Goal: Task Accomplishment & Management: Complete application form

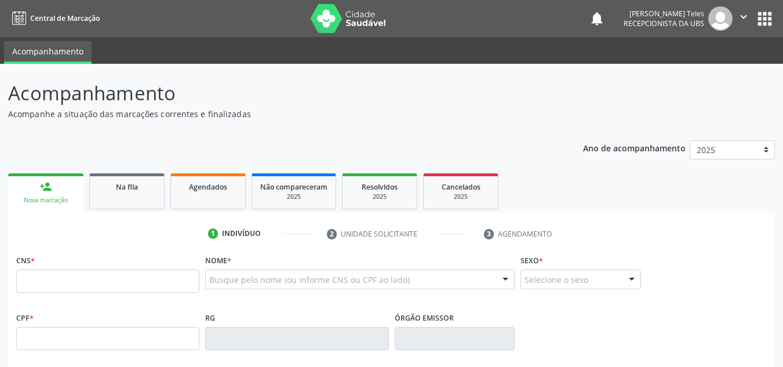
click at [48, 283] on input "text" at bounding box center [107, 280] width 183 height 23
type input "704 7077 0081 0835"
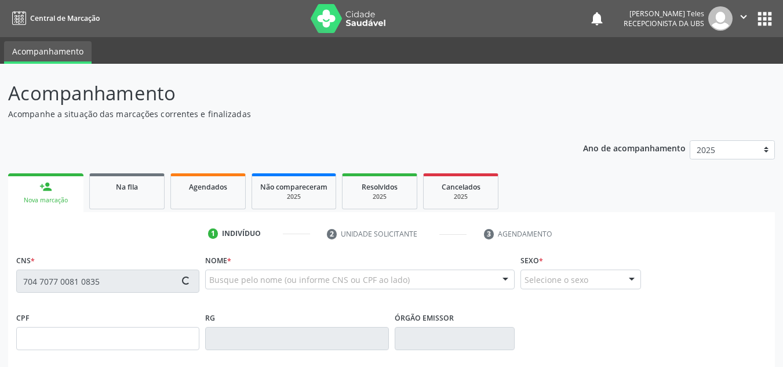
type input "1[DATE]"
type input "Valdelice Lima de Matos"
type input "(74) 99965-4959"
type input "S/N"
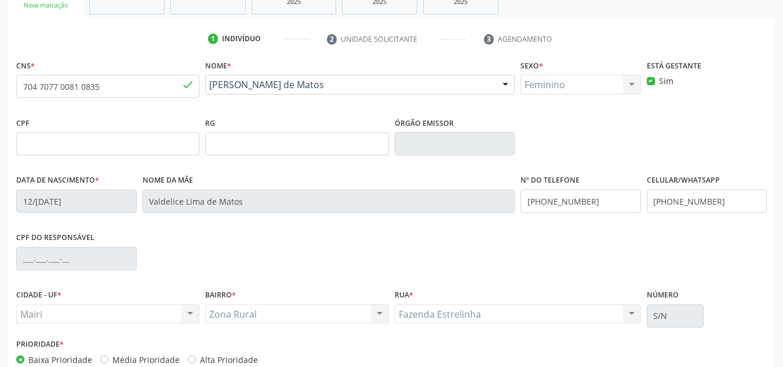
scroll to position [232, 0]
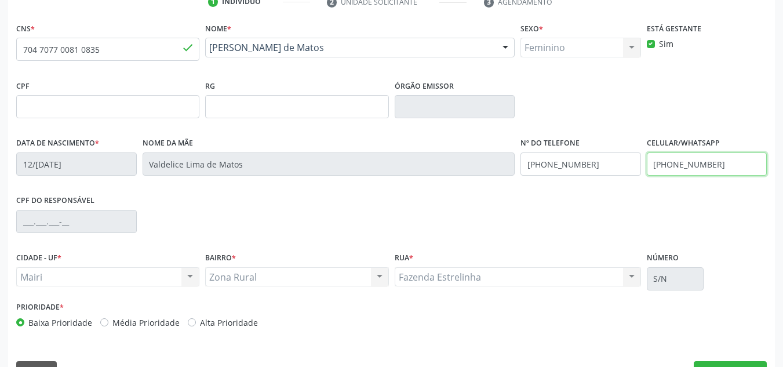
click at [720, 166] on input "(74) 99965-4959" at bounding box center [706, 163] width 120 height 23
type input "("
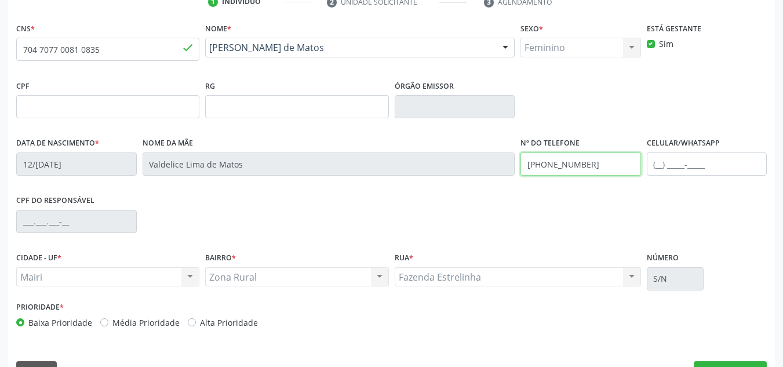
click at [631, 173] on input "(74) 99965-4959" at bounding box center [580, 163] width 120 height 23
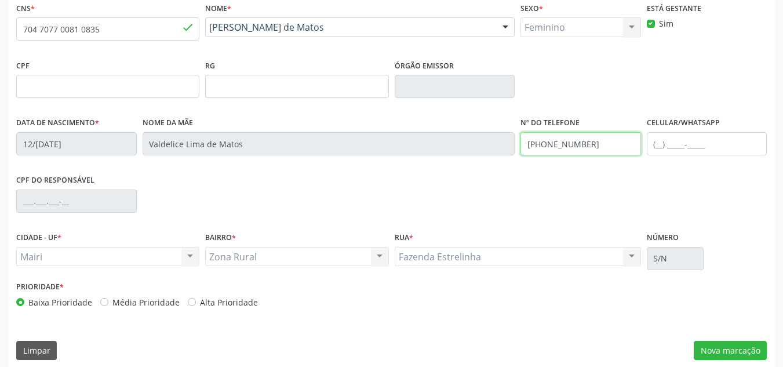
scroll to position [261, 0]
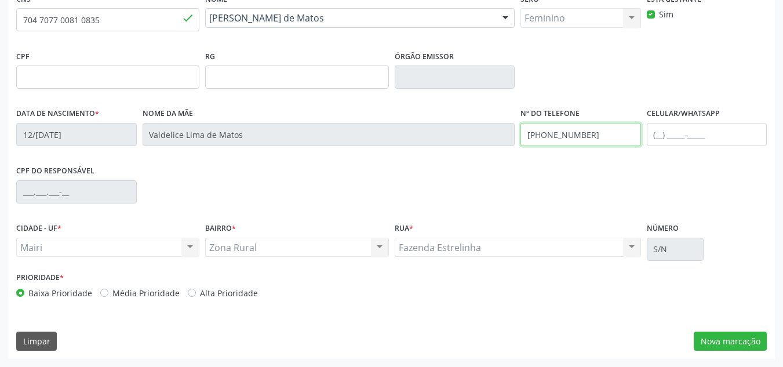
type input "[PHONE_NUMBER]"
click at [200, 293] on label "Alta Prioridade" at bounding box center [229, 293] width 58 height 12
click at [190, 293] on input "Alta Prioridade" at bounding box center [192, 292] width 8 height 10
radio input "true"
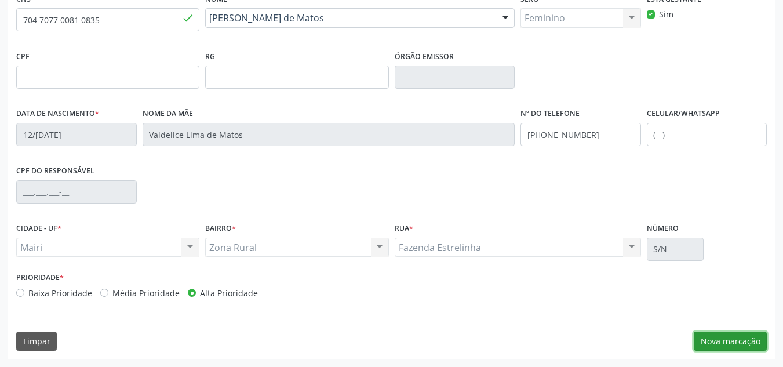
click at [733, 342] on button "Nova marcação" at bounding box center [729, 341] width 73 height 20
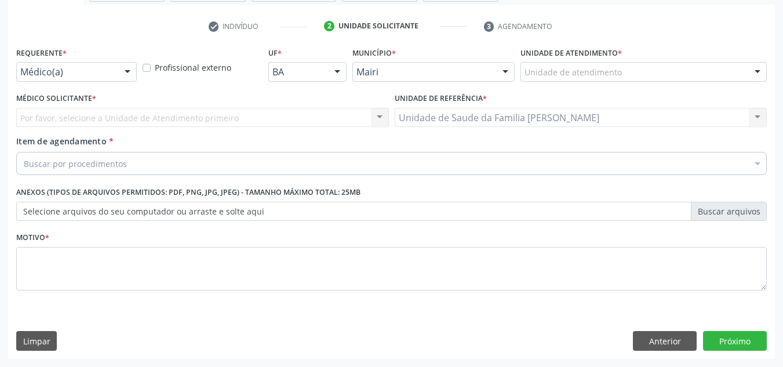
scroll to position [207, 0]
click at [579, 64] on div "Unidade de atendimento * Unidade de atendimento Academia da Saude de Mairi Acad…" at bounding box center [643, 62] width 246 height 37
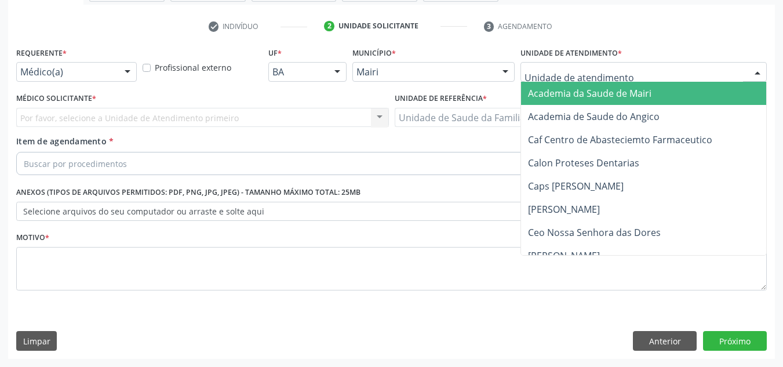
type input "j"
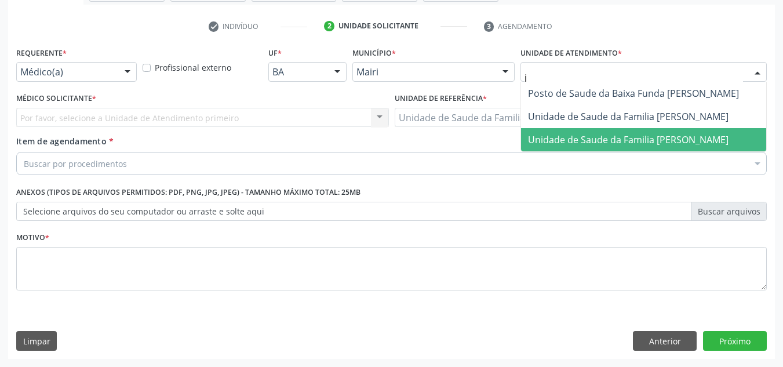
click at [584, 130] on span "Unidade de Saude da Familia [PERSON_NAME]" at bounding box center [643, 139] width 245 height 23
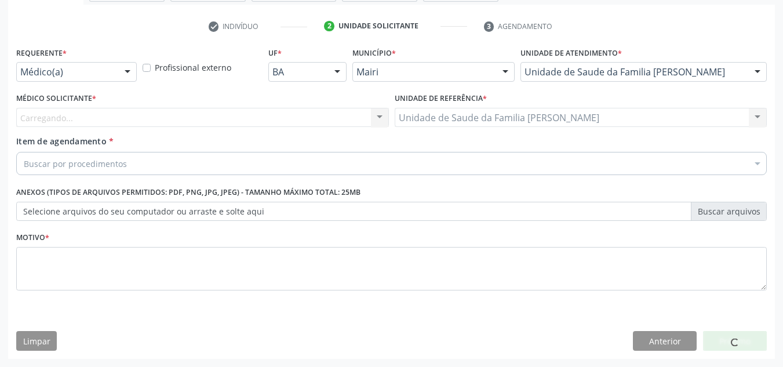
click at [118, 117] on div "Carregando..." at bounding box center [202, 118] width 372 height 20
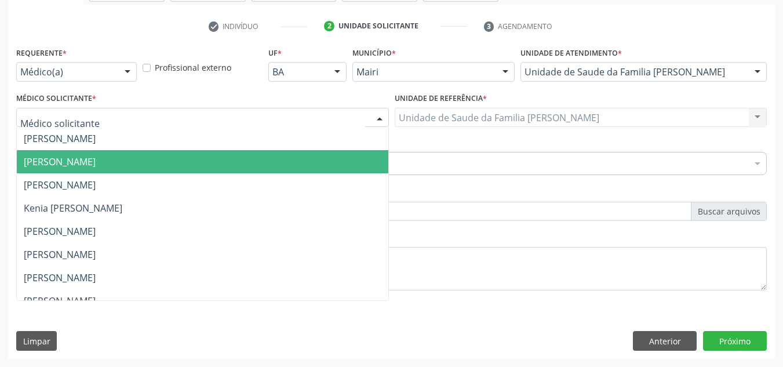
click at [125, 151] on span "[PERSON_NAME]" at bounding box center [202, 161] width 371 height 23
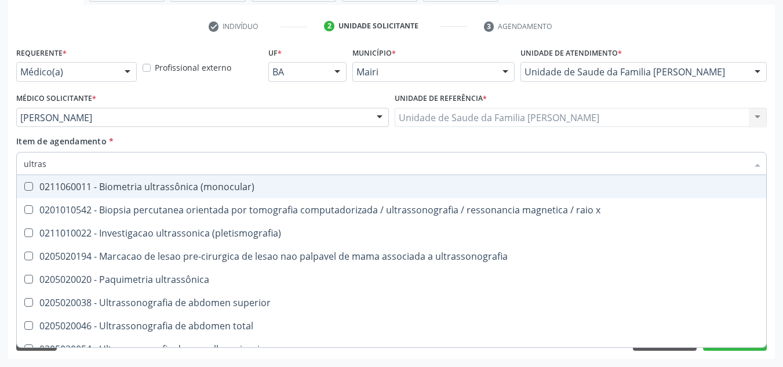
type input "ultrass"
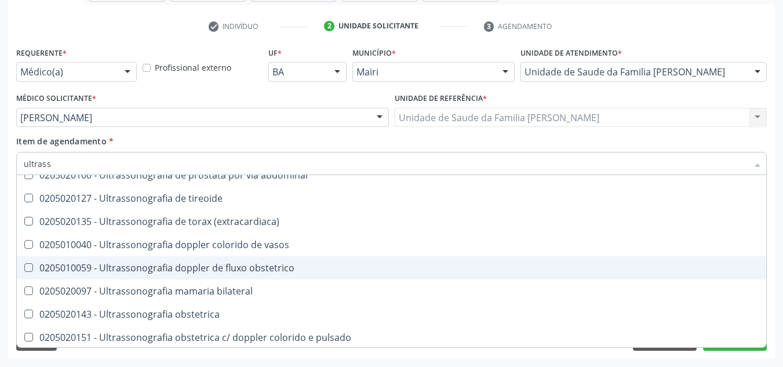
scroll to position [348, 0]
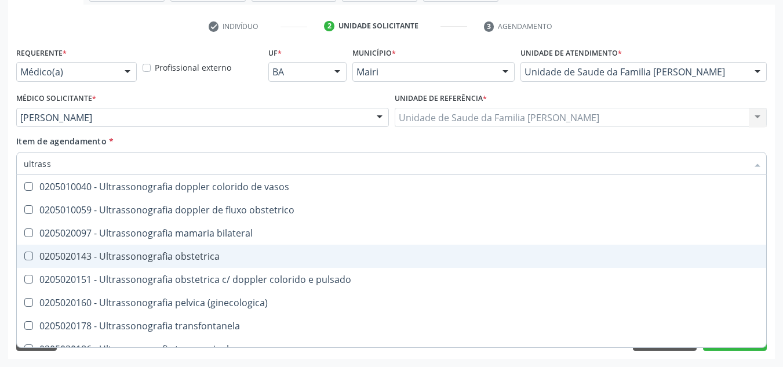
click at [144, 254] on div "0205020143 - Ultrassonografia obstetrica" at bounding box center [391, 255] width 735 height 9
checkbox obstetrica "true"
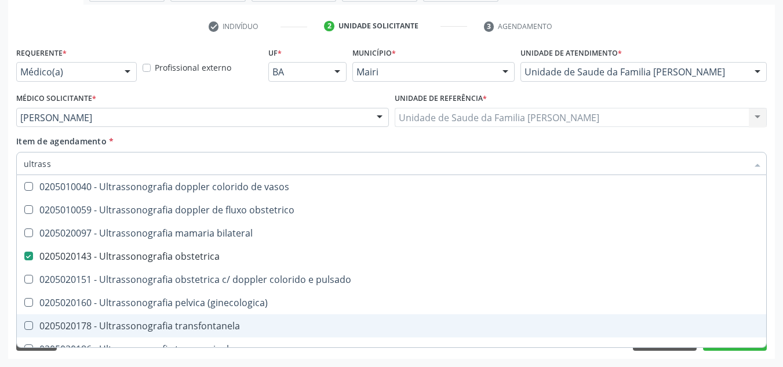
scroll to position [361, 0]
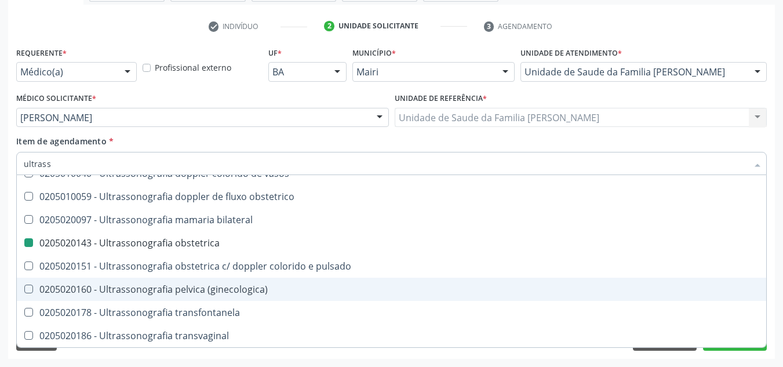
click at [766, 260] on div "Motivo *" at bounding box center [391, 268] width 756 height 78
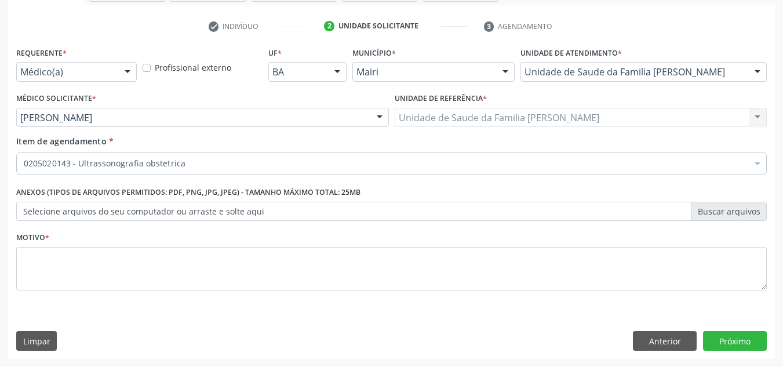
scroll to position [0, 0]
click at [773, 259] on div "Requerente * Médico(a) Médico(a) Enfermeiro(a) Paciente Nenhum resultado encont…" at bounding box center [391, 201] width 766 height 315
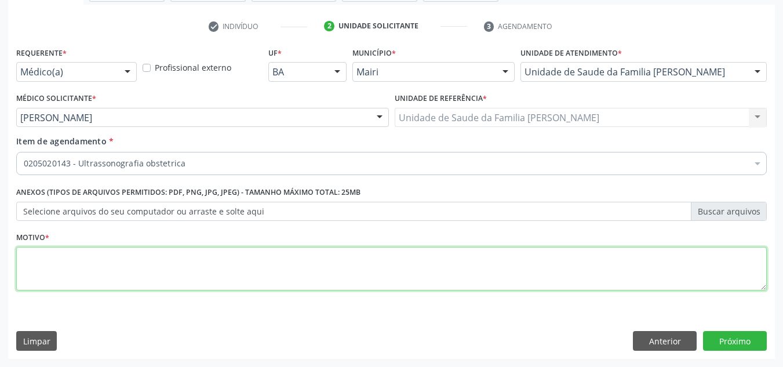
click at [108, 275] on textarea at bounding box center [391, 269] width 750 height 44
type textarea "avaliacao"
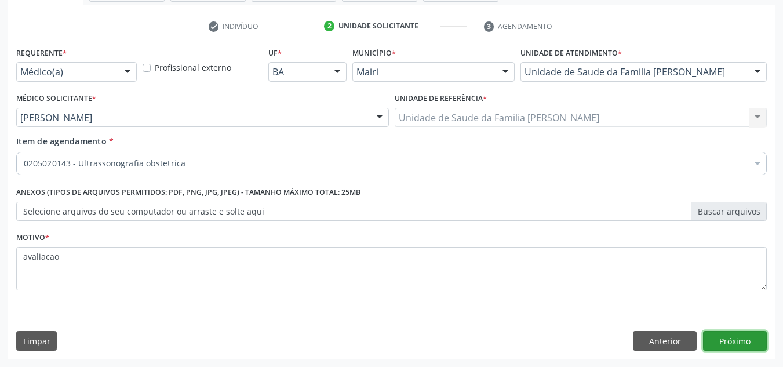
click at [717, 346] on button "Próximo" at bounding box center [735, 341] width 64 height 20
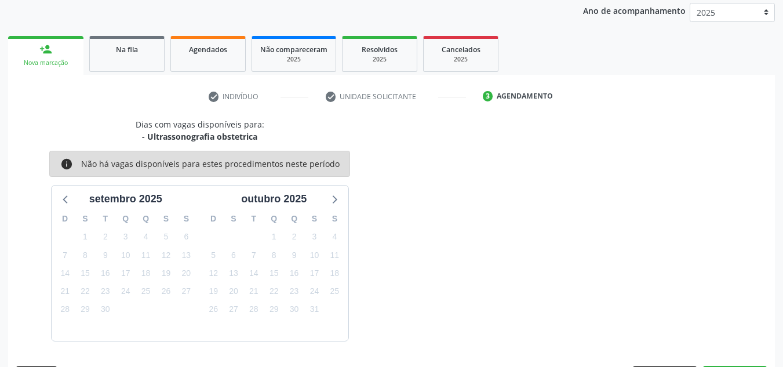
scroll to position [171, 0]
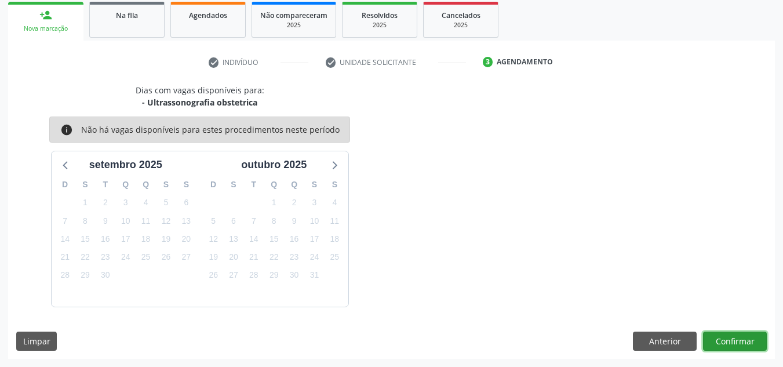
click at [728, 342] on button "Confirmar" at bounding box center [735, 341] width 64 height 20
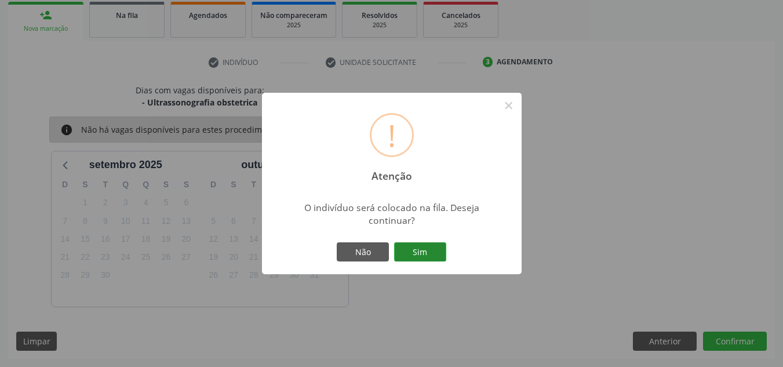
click at [403, 245] on button "Sim" at bounding box center [420, 252] width 52 height 20
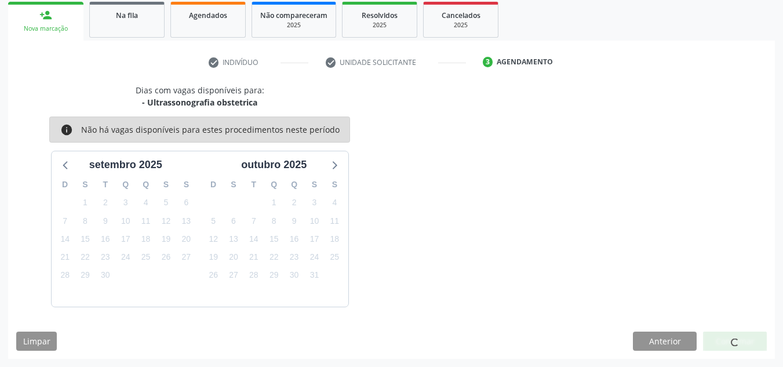
scroll to position [16, 0]
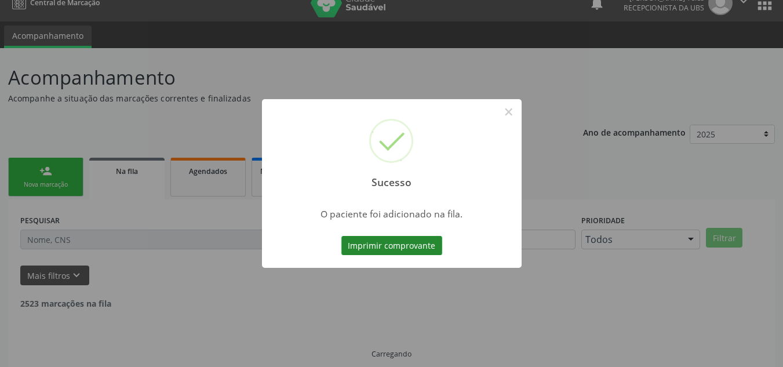
click at [406, 244] on button "Imprimir comprovante" at bounding box center [391, 246] width 101 height 20
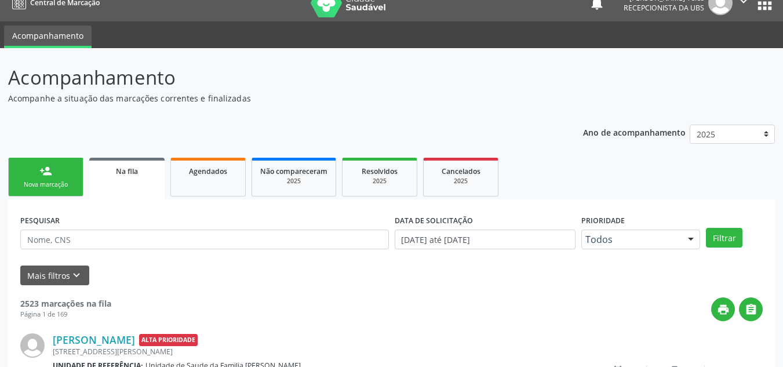
click at [46, 182] on div "Nova marcação" at bounding box center [46, 184] width 58 height 9
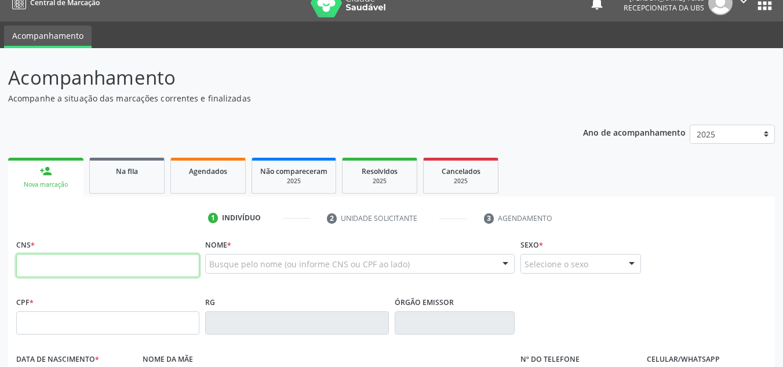
click at [141, 270] on input "text" at bounding box center [107, 265] width 183 height 23
type input "704 7077 0081 0835"
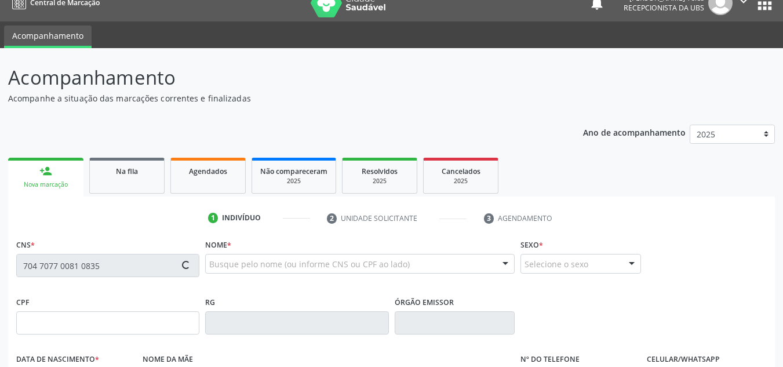
type input "1[DATE]"
type input "Valdelice Lima de Matos"
type input "(74) 99965-4959"
type input "S/N"
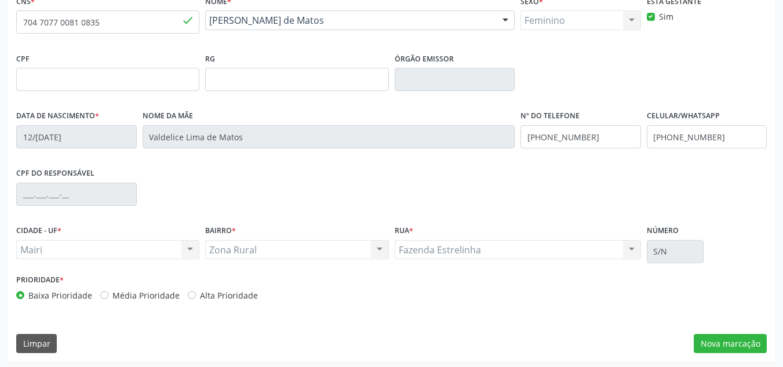
scroll to position [261, 0]
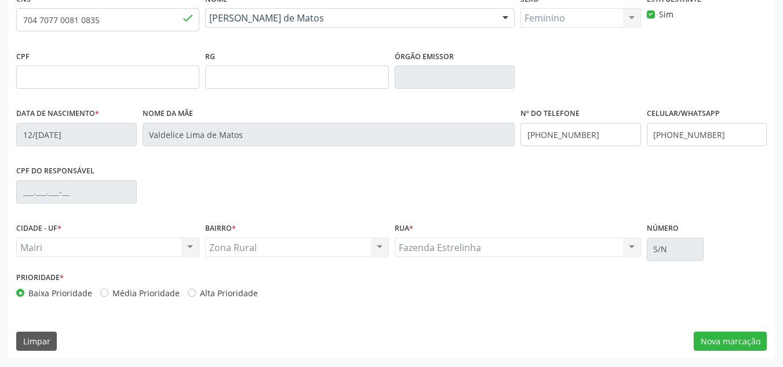
click at [200, 294] on label "Alta Prioridade" at bounding box center [229, 293] width 58 height 12
click at [191, 294] on input "Alta Prioridade" at bounding box center [192, 292] width 8 height 10
radio input "true"
click at [717, 338] on button "Nova marcação" at bounding box center [729, 341] width 73 height 20
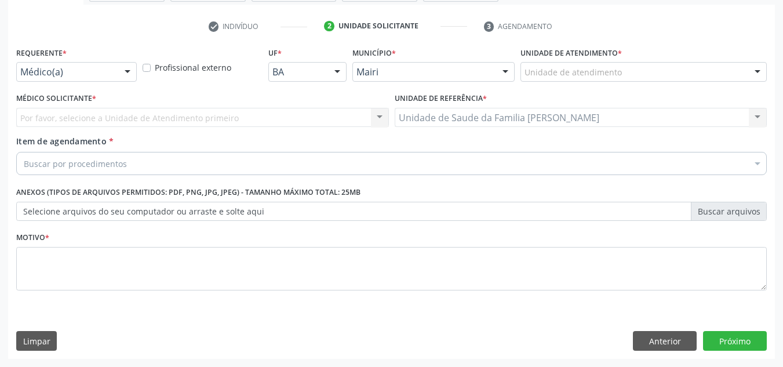
scroll to position [207, 0]
click at [643, 341] on button "Anterior" at bounding box center [665, 341] width 64 height 20
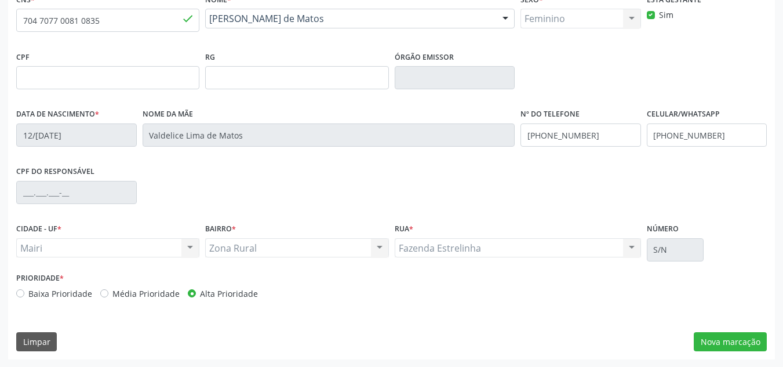
scroll to position [261, 0]
click at [729, 136] on input "(74) 99965-4959" at bounding box center [706, 134] width 120 height 23
type input "("
click at [591, 141] on input "(74) 99965-4959" at bounding box center [580, 134] width 120 height 23
type input "[PHONE_NUMBER]"
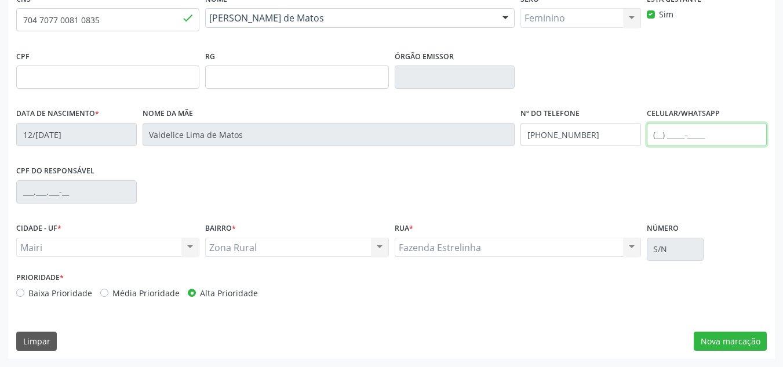
click at [664, 136] on input "text" at bounding box center [706, 134] width 120 height 23
type input "[PHONE_NUMBER]"
click at [736, 337] on button "Nova marcação" at bounding box center [729, 341] width 73 height 20
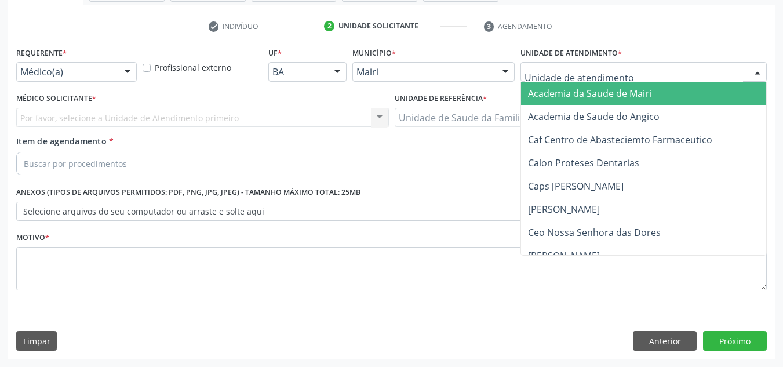
type input "j"
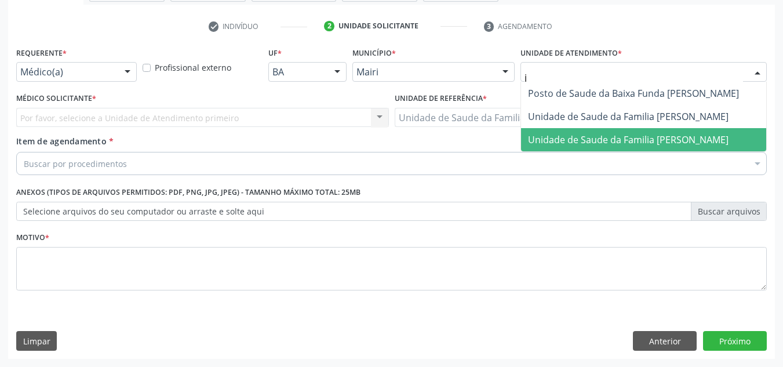
click at [598, 142] on span "Unidade de Saude da Familia [PERSON_NAME]" at bounding box center [628, 139] width 200 height 13
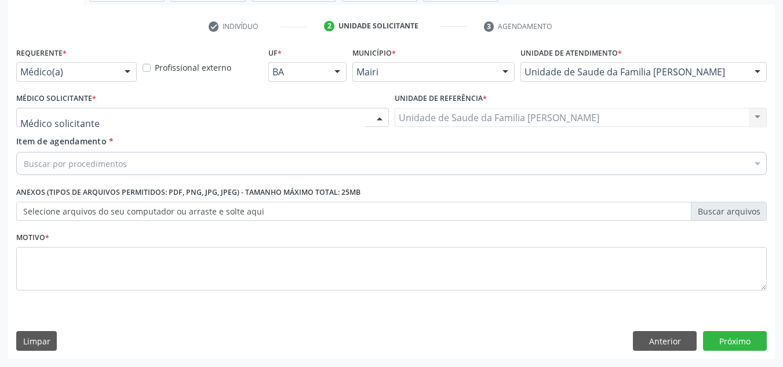
click at [95, 111] on div at bounding box center [202, 118] width 372 height 20
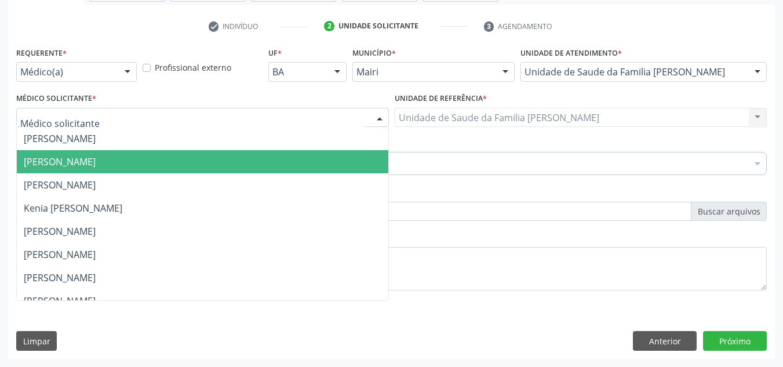
click at [96, 163] on span "[PERSON_NAME]" at bounding box center [60, 161] width 72 height 13
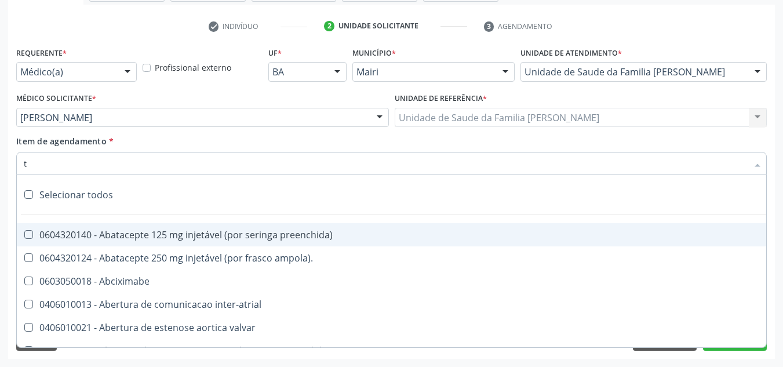
type input "tg"
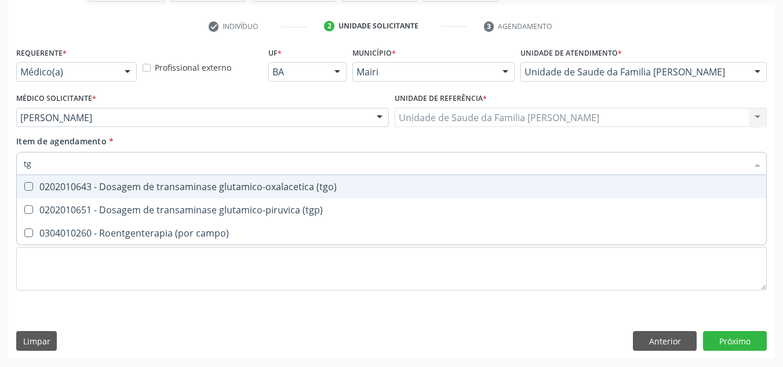
drag, startPoint x: 115, startPoint y: 182, endPoint x: 119, endPoint y: 229, distance: 46.5
click at [115, 188] on div "0202010643 - Dosagem de transaminase glutamico-oxalacetica (tgo)" at bounding box center [391, 186] width 735 height 9
checkbox \(tgo\) "true"
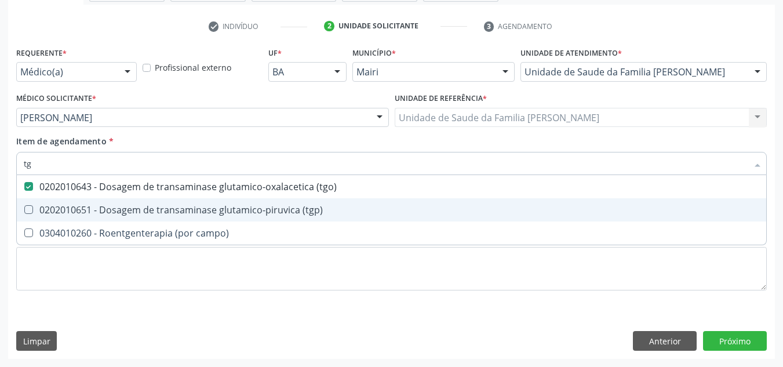
click at [125, 209] on div "0202010651 - Dosagem de transaminase glutamico-piruvica (tgp)" at bounding box center [391, 209] width 735 height 9
checkbox \(tgp\) "true"
type input "t"
checkbox \(tgo\) "false"
checkbox \(tgp\) "false"
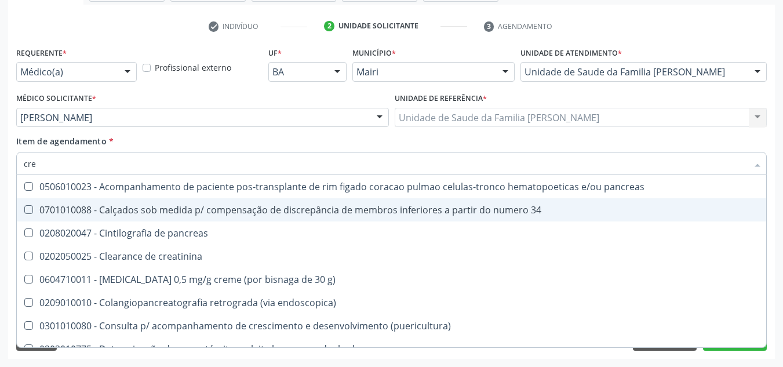
type input "crea"
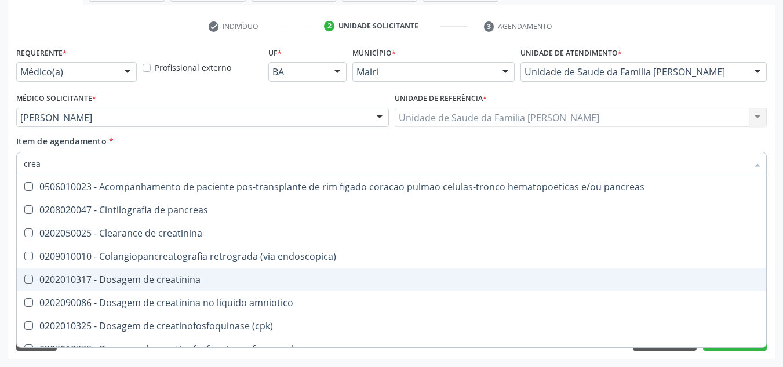
click at [151, 275] on div "0202010317 - Dosagem de creatinina" at bounding box center [391, 279] width 735 height 9
checkbox creatinina "true"
type input "cre"
checkbox creatinina "false"
checkbox oncologia "true"
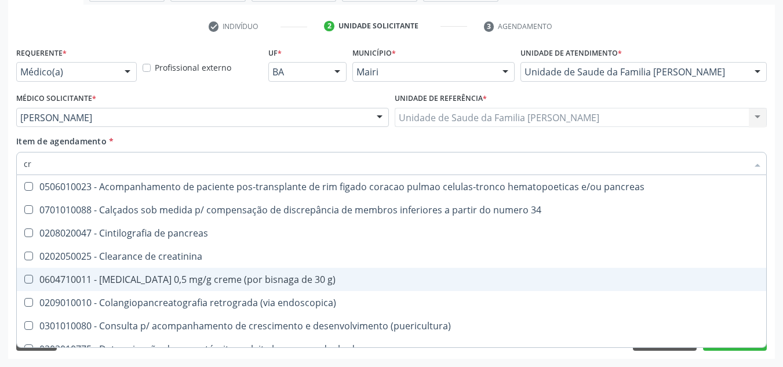
type input "c"
checkbox creatinina "false"
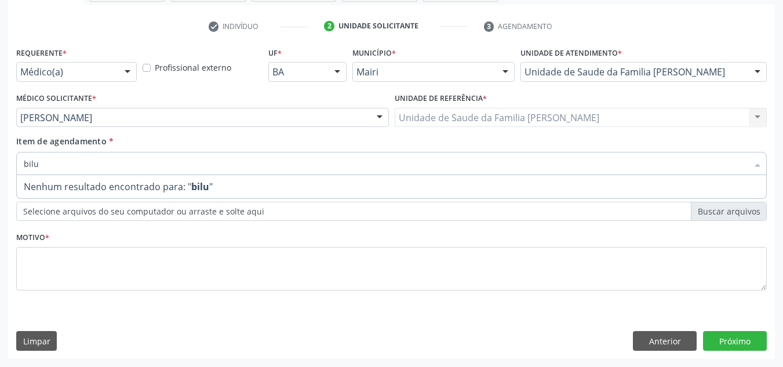
type input "bil"
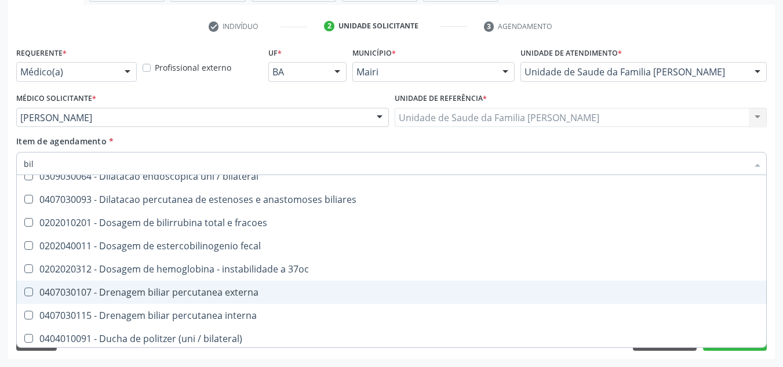
scroll to position [462, 0]
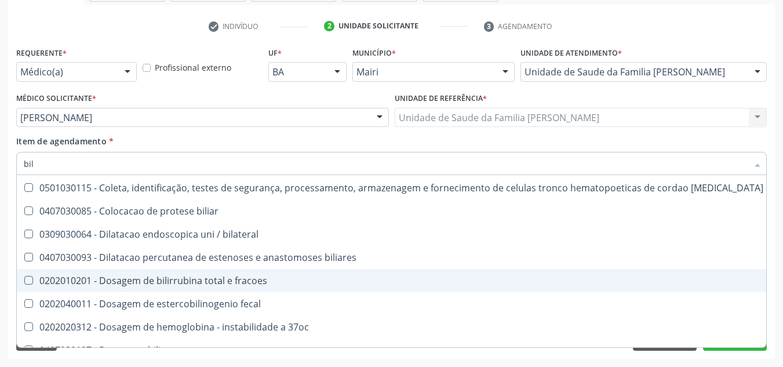
click at [138, 282] on div "0202010201 - Dosagem de bilirrubina total e fracoes" at bounding box center [490, 280] width 932 height 9
checkbox fracoes "true"
type input "bi"
checkbox fracoes "false"
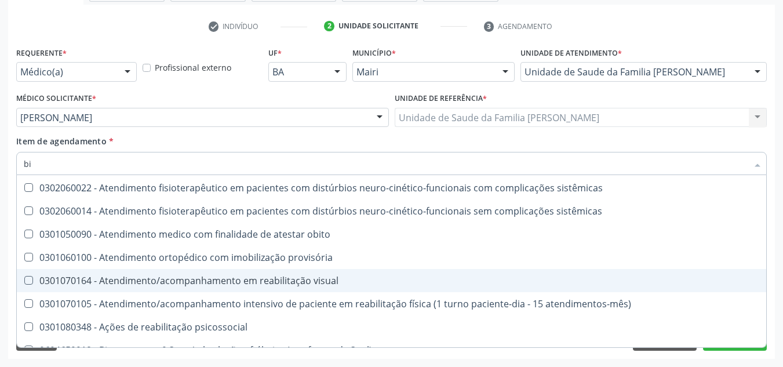
type input "b"
checkbox fracoes "false"
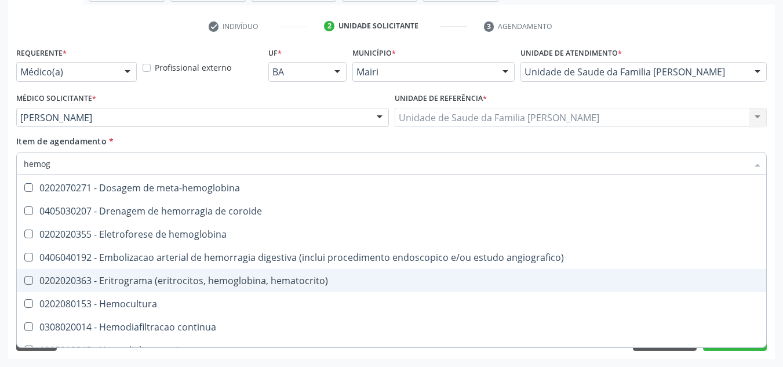
scroll to position [176, 0]
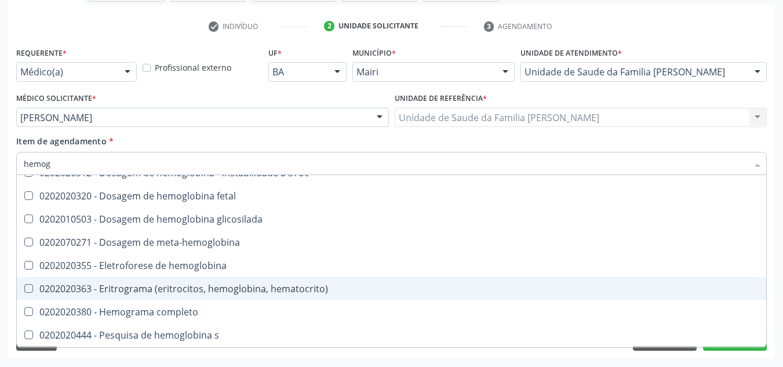
type input "hemogr"
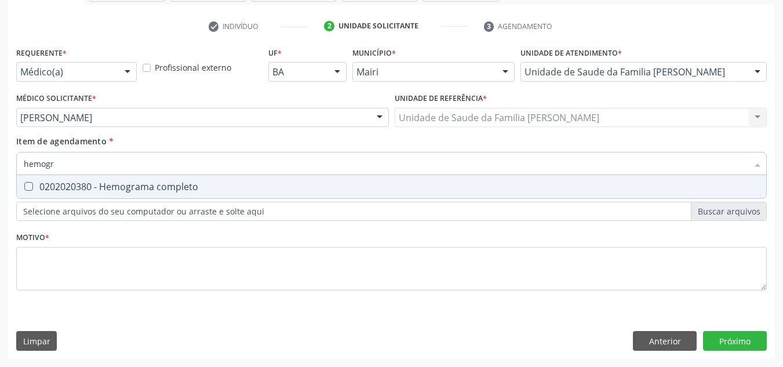
click at [154, 168] on input "hemogr" at bounding box center [386, 163] width 724 height 23
click at [151, 185] on div "0202020380 - Hemograma completo" at bounding box center [391, 186] width 735 height 9
checkbox completo "true"
type input "hemog"
checkbox completo "false"
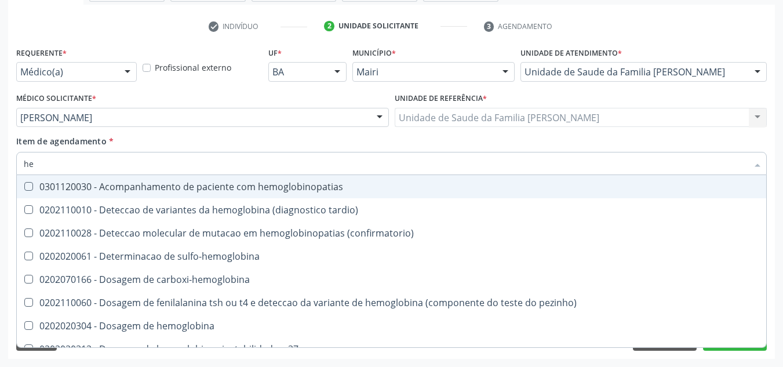
type input "h"
checkbox completo "false"
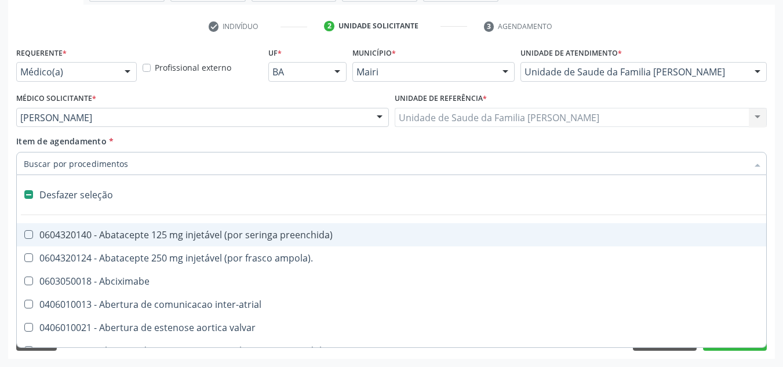
type input "g"
checkbox assistida "true"
checkbox hospitais "true"
checkbox estimulo "true"
checkbox \(bilateral\) "true"
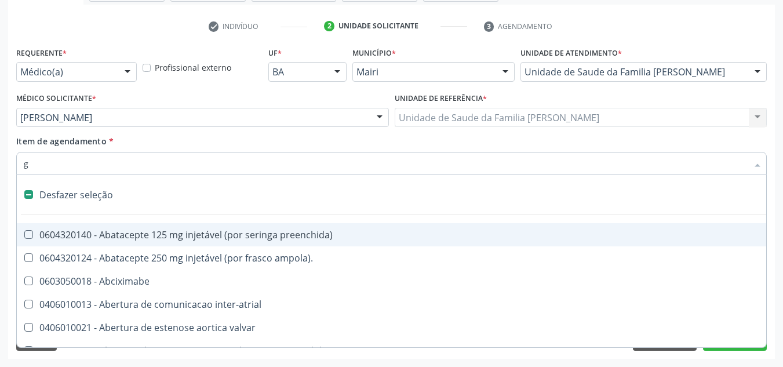
checkbox adolescente\) "true"
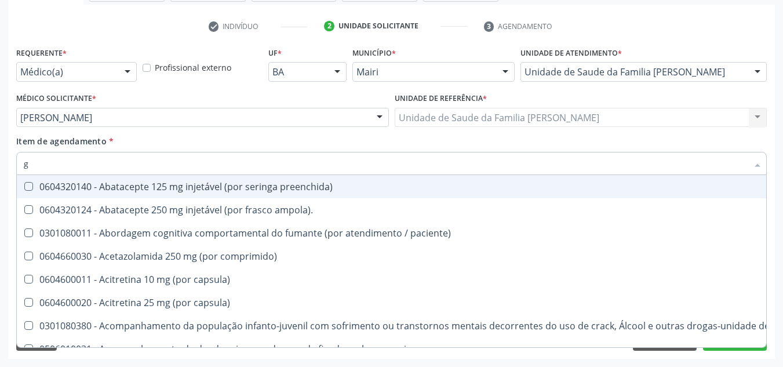
type input "gl"
checkbox bucomaxilofacial "true"
checkbox pé "true"
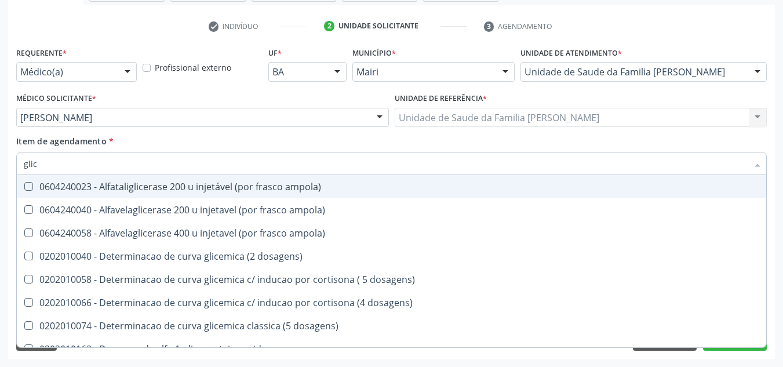
type input "glico"
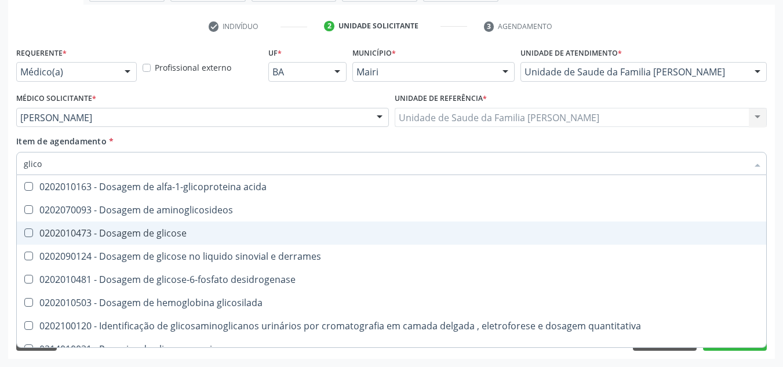
click at [156, 228] on div "0202010473 - Dosagem de glicose" at bounding box center [391, 232] width 735 height 9
checkbox glicose "true"
type input "glic"
checkbox glicose "false"
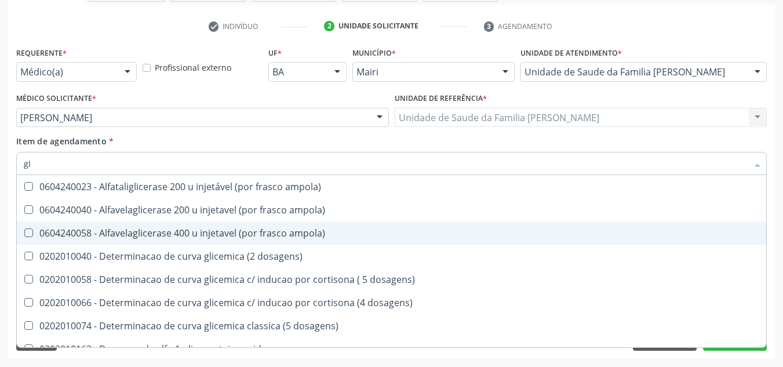
type input "g"
checkbox glicose "false"
checkbox derrames "false"
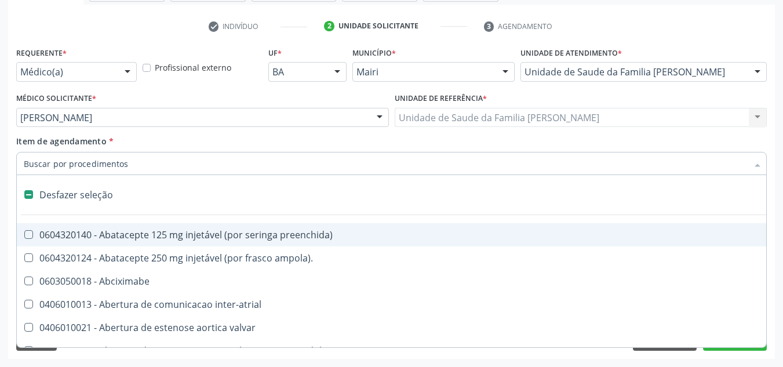
type input "h"
checkbox joelho "true"
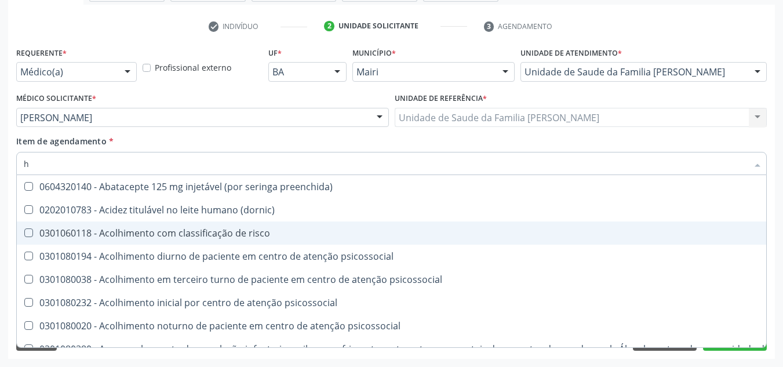
type input "he"
checkbox removível "true"
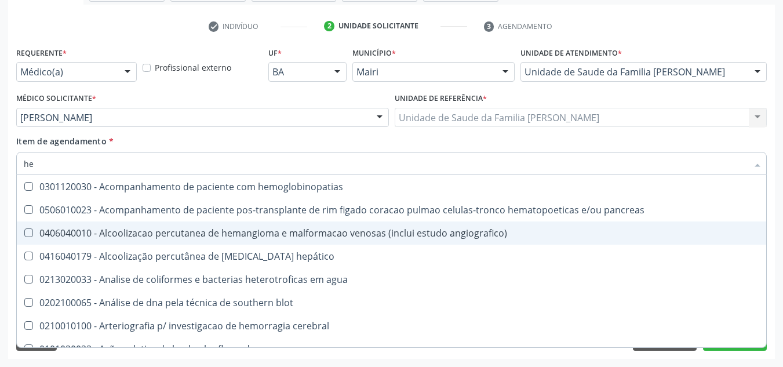
type input "hem"
checkbox transplante "true"
checkbox completo "false"
type input "hemo"
checkbox retro-retal "true"
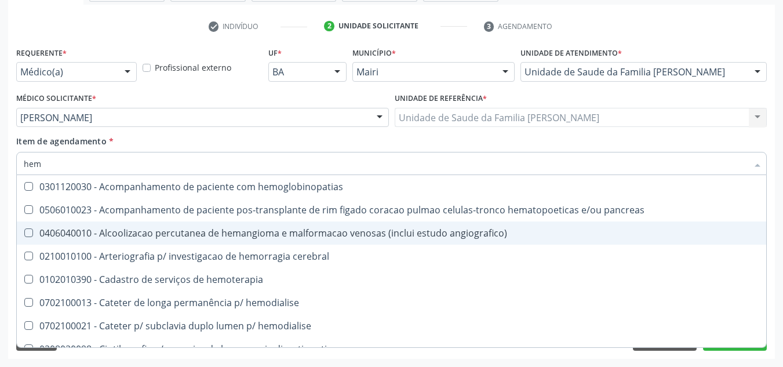
checkbox completo "false"
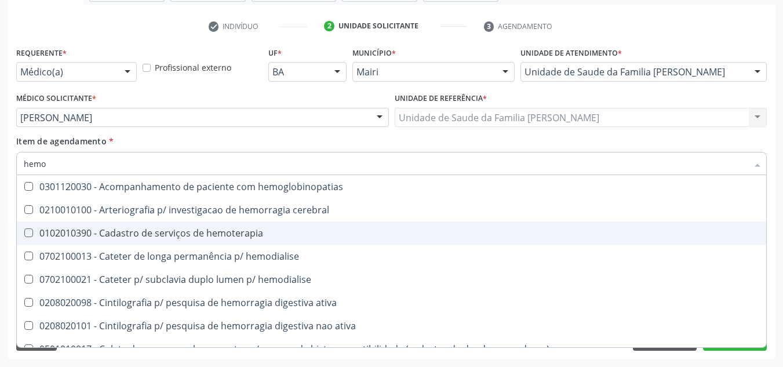
type input "hemog"
checkbox carboxi-hemoglobina "true"
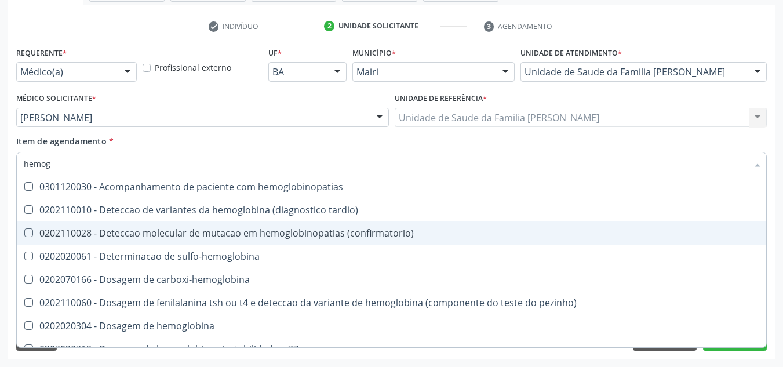
type input "hemogl"
checkbox completo "false"
type input "hemoglobina"
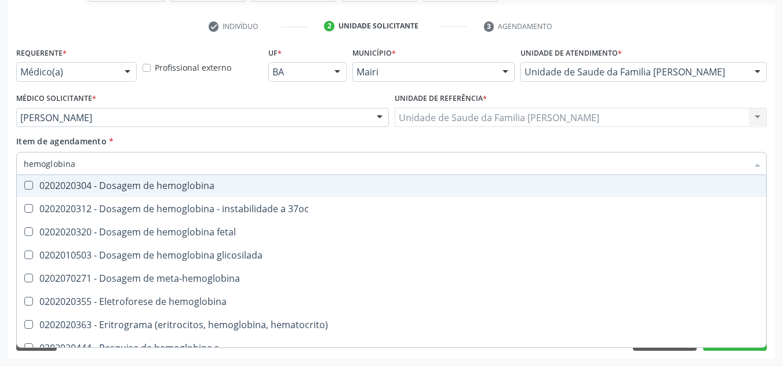
scroll to position [106, 0]
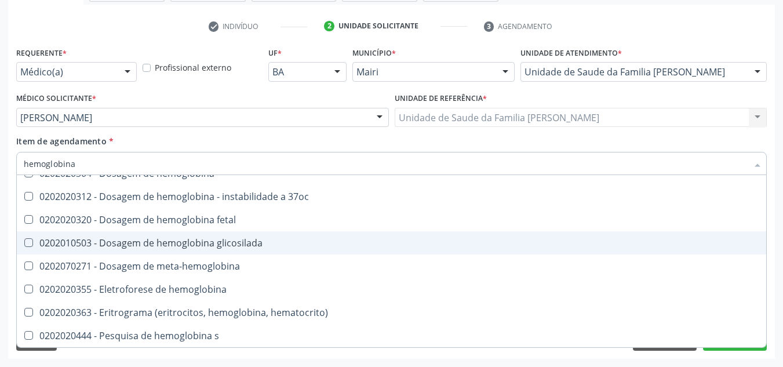
click at [153, 239] on div "0202010503 - Dosagem de hemoglobina glicosilada" at bounding box center [391, 242] width 735 height 9
checkbox glicosilada "true"
type input "hemoglobin"
checkbox glicosilada "false"
checkbox hemoglobina "true"
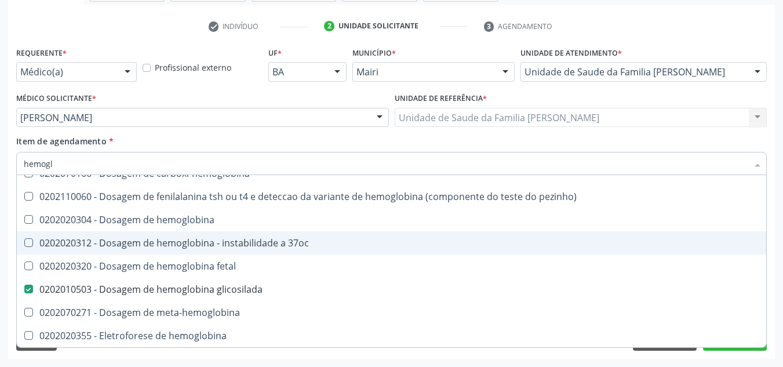
type input "hemog"
checkbox s "true"
type input "h"
checkbox glicosilada "false"
checkbox s "false"
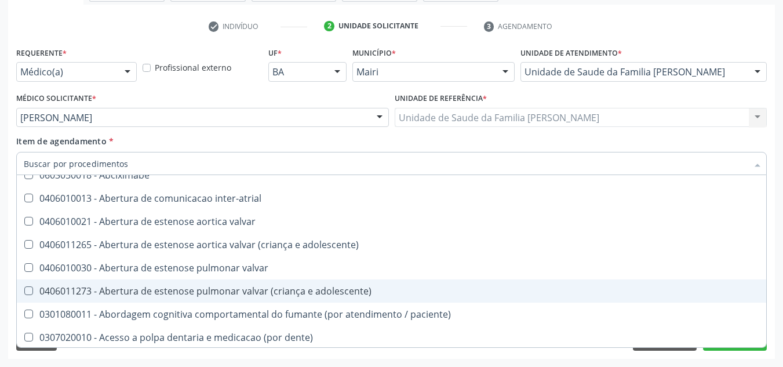
scroll to position [154, 0]
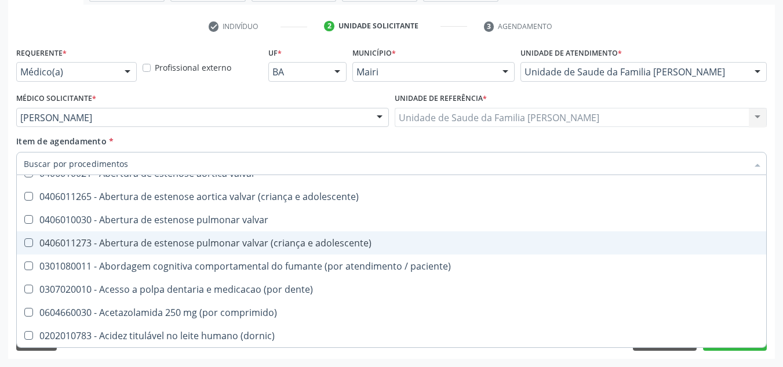
type input "u"
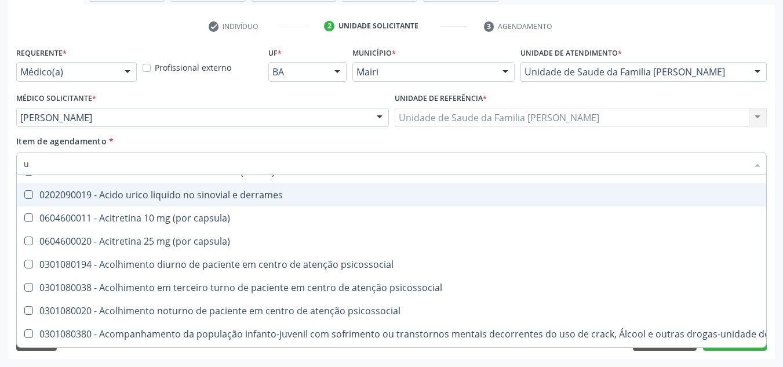
checkbox fracoes "true"
checkbox \(tgo\) "true"
checkbox \(tgp\) "true"
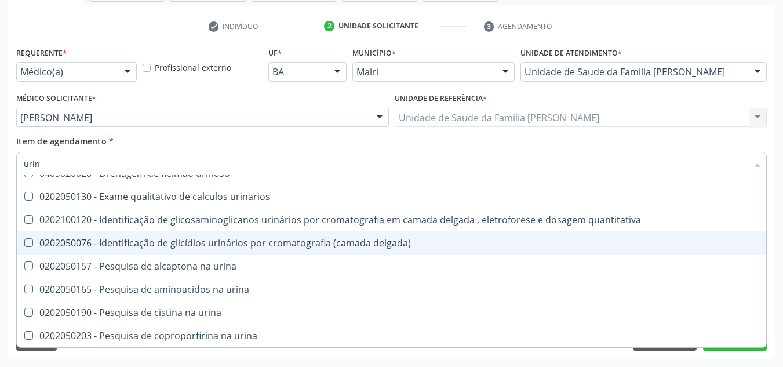
type input "urina"
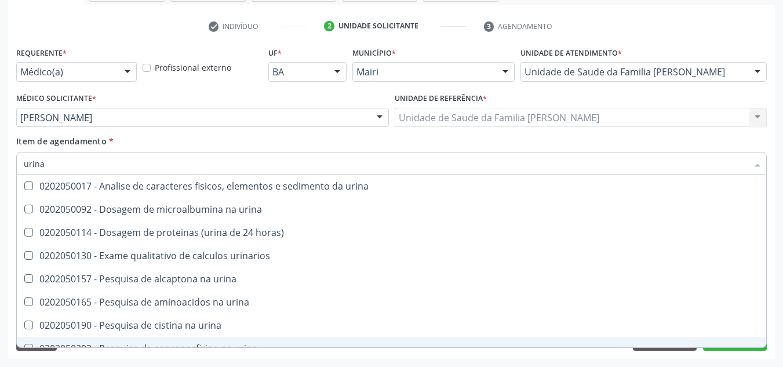
scroll to position [0, 0]
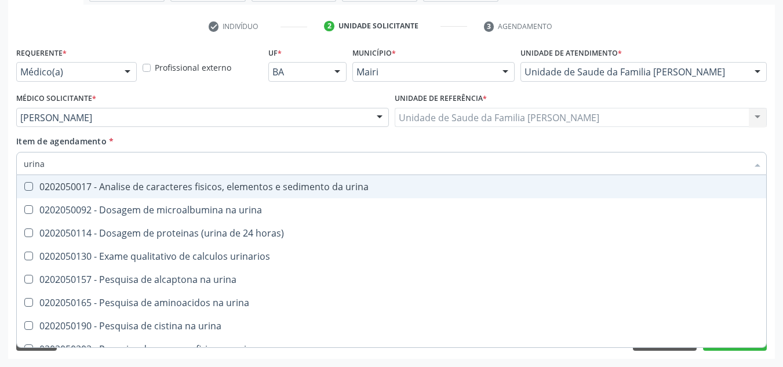
click at [171, 193] on span "0202050017 - Analise de caracteres fisicos, elementos e sedimento da urina" at bounding box center [391, 186] width 749 height 23
checkbox urina "true"
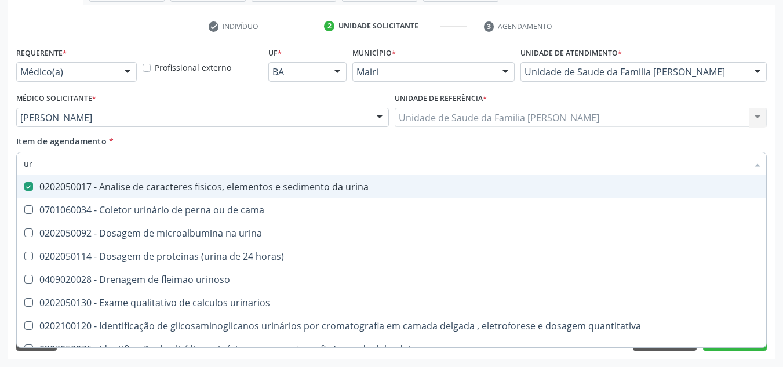
type input "u"
checkbox urina "false"
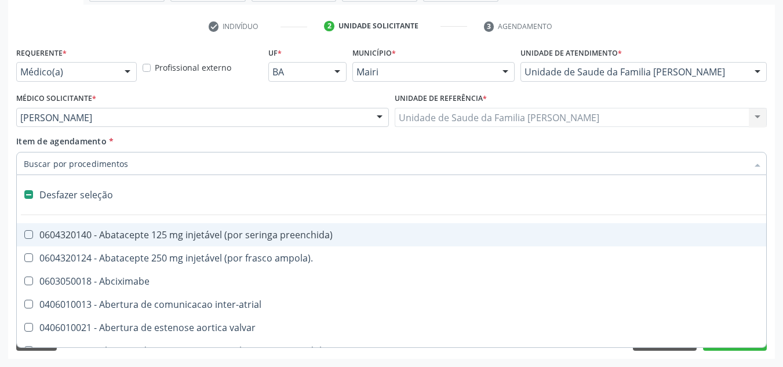
type input "v"
checkbox urina "false"
checkbox \(unilateral\) "true"
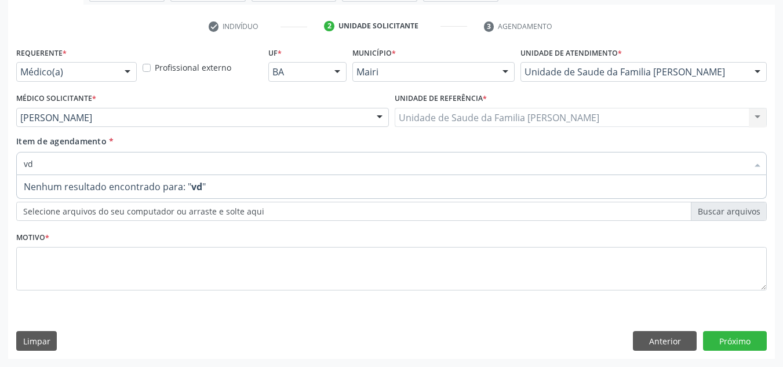
type input "v"
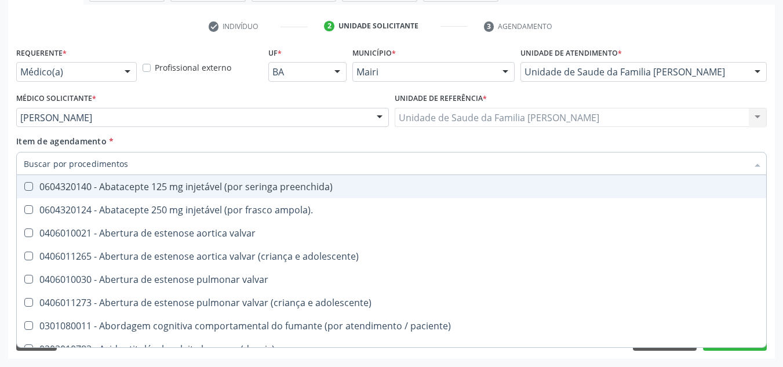
checkbox reconstrução "true"
checkbox \(tgp\) "false"
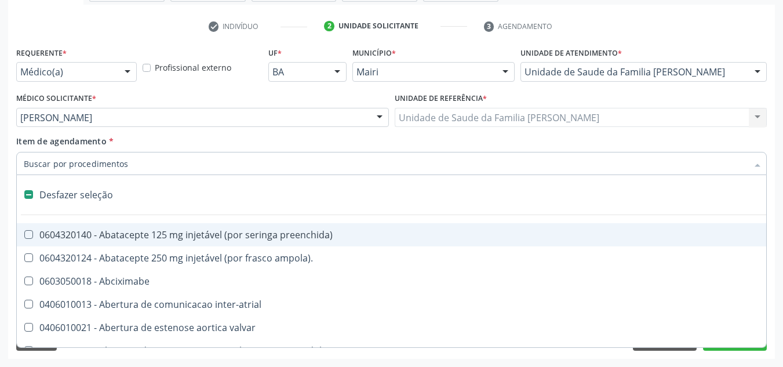
type input "c"
checkbox reto "true"
checkbox urina "false"
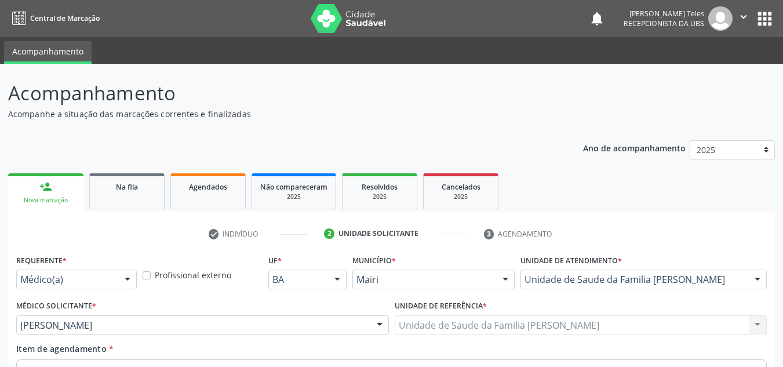
scroll to position [207, 0]
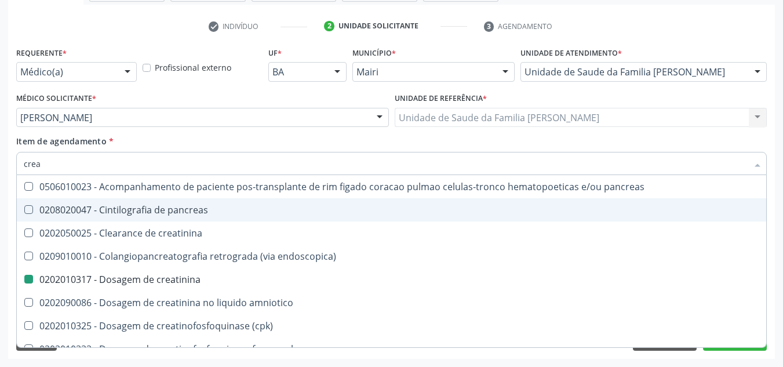
type input "cre"
checkbox creatinina "false"
checkbox oncologia "true"
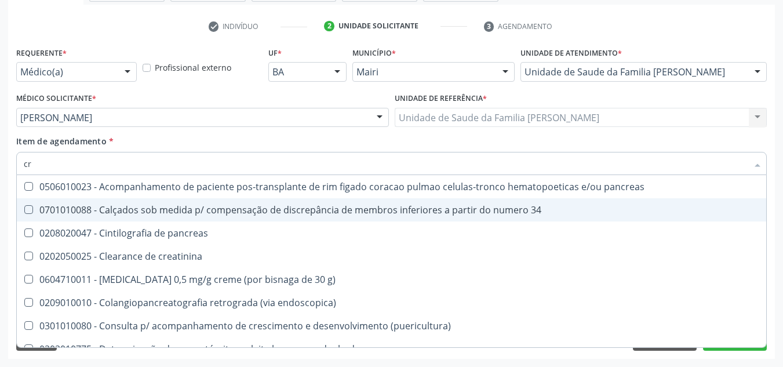
type input "c"
checkbox creatinina "false"
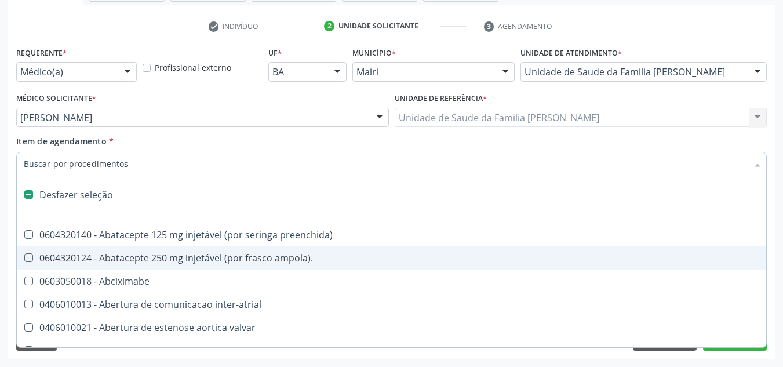
type input "p"
checkbox urina "false"
checkbox Coledocoplastia "true"
checkbox base "true"
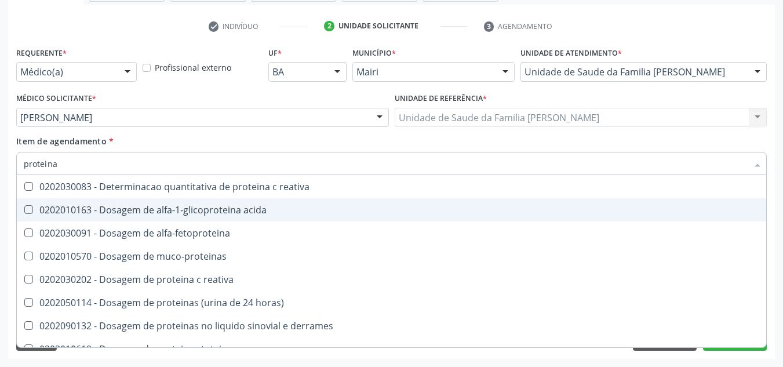
type input "proteinas"
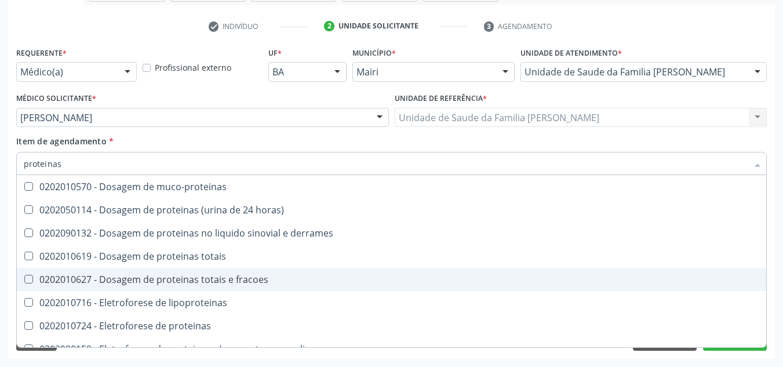
click at [154, 282] on div "0202010627 - Dosagem de proteinas totais e fracoes" at bounding box center [391, 279] width 735 height 9
checkbox fracoes "true"
type input "proteina"
checkbox fracoes "false"
checkbox proteinas "true"
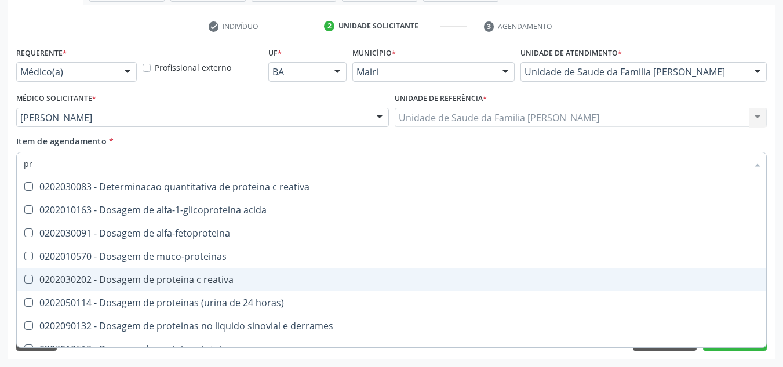
type input "p"
checkbox fracoes "false"
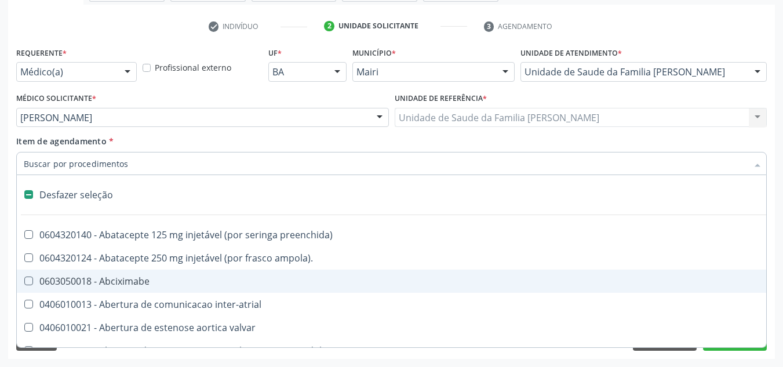
type input "i"
checkbox reto "true"
checkbox urina "false"
checkbox intermediario\) "true"
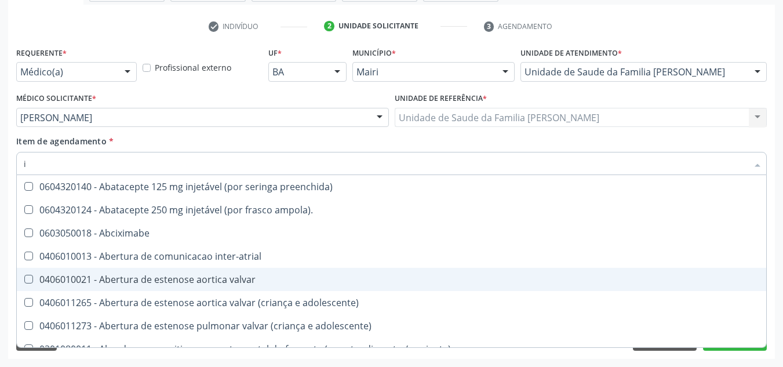
type input "ig"
checkbox urina "false"
checkbox recoberto "true"
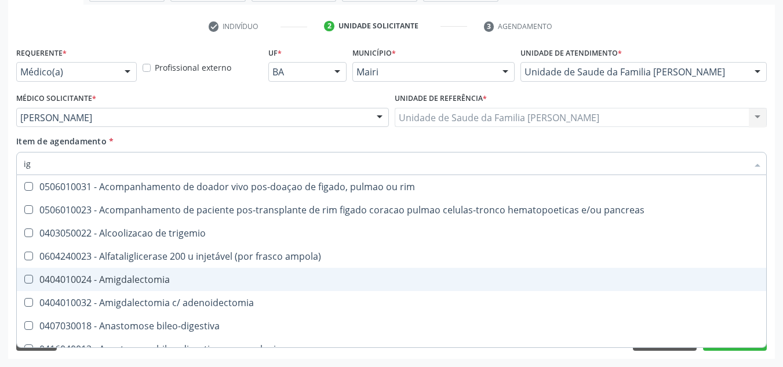
type input "igm"
checkbox \(iga\) "true"
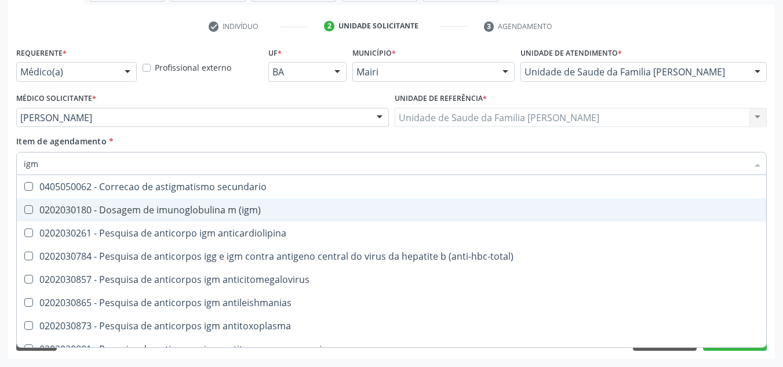
click at [200, 214] on div "0202030180 - Dosagem de imunoglobulina m (igm)" at bounding box center [391, 209] width 735 height 9
click at [200, 212] on div "0202030180 - Dosagem de imunoglobulina m (igm)" at bounding box center [391, 209] width 735 height 9
checkbox \(igm\) "false"
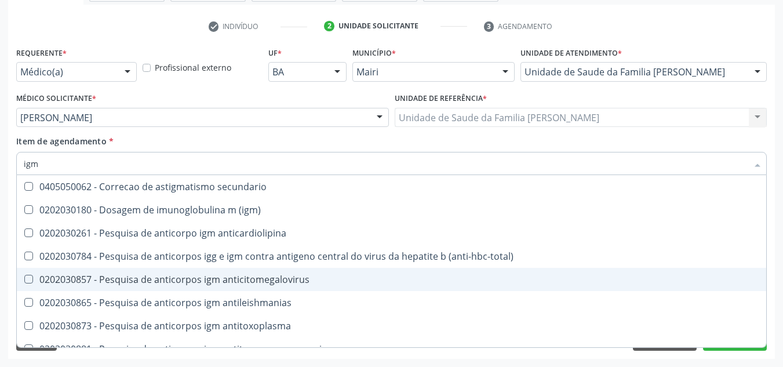
click at [282, 281] on div "0202030857 - Pesquisa de anticorpos igm anticitomegalovirus" at bounding box center [391, 279] width 735 height 9
checkbox anticitomegalovirus "true"
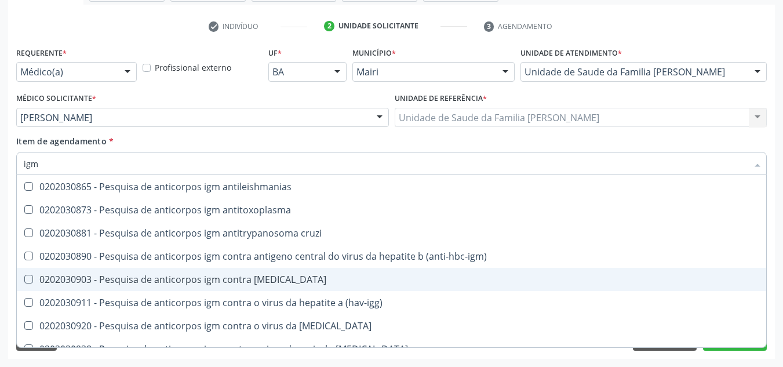
scroll to position [174, 0]
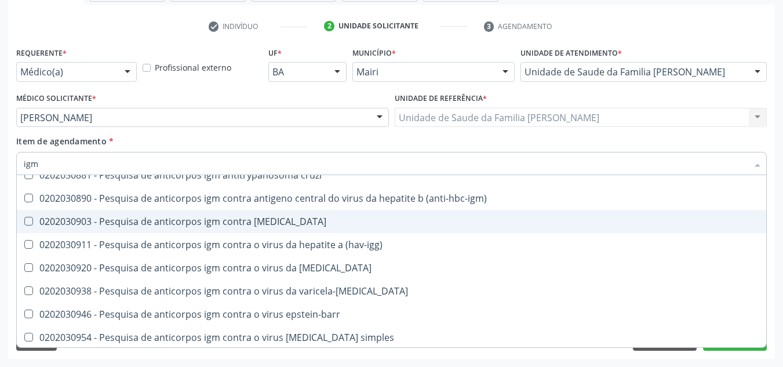
type input "ig"
checkbox anticitomegalovirus "false"
checkbox sifilis "false"
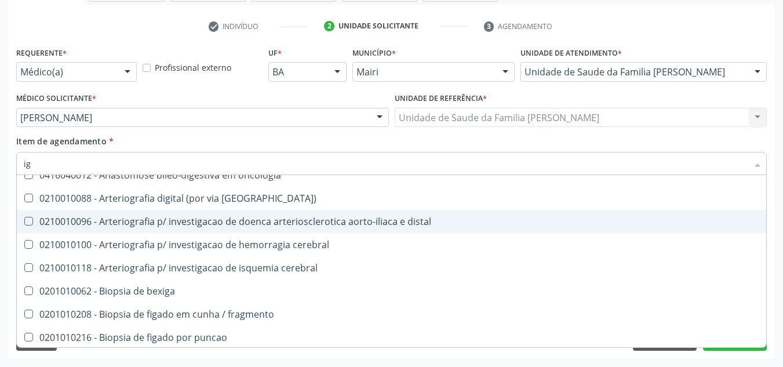
type input "i"
checkbox anticitomegalovirus "false"
checkbox desconhecida "true"
checkbox sifilis "false"
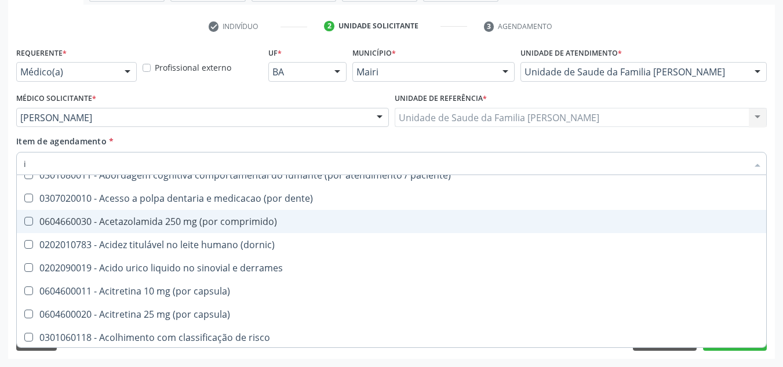
type input "ig"
checkbox comprimido\) "true"
checkbox urina "false"
checkbox recoberto "true"
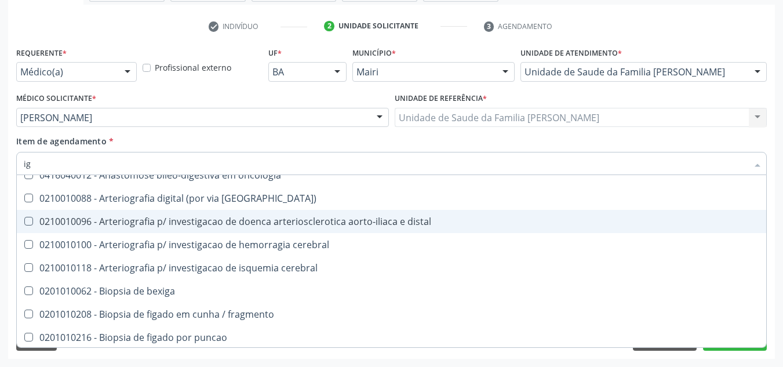
type input "igg"
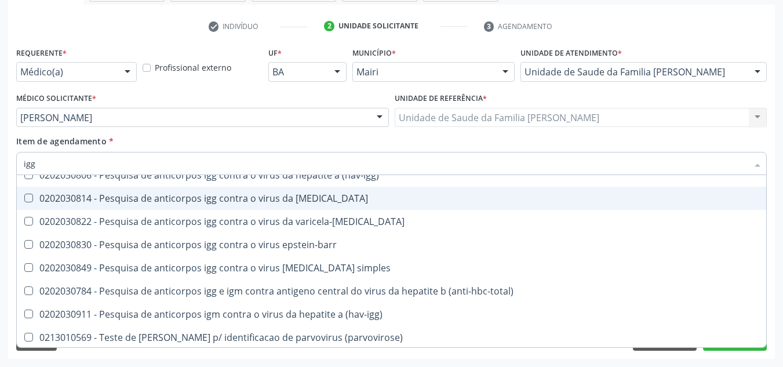
click at [245, 199] on div "0202030814 - Pesquisa de anticorpos igg contra o virus da [MEDICAL_DATA]" at bounding box center [391, 197] width 735 height 9
checkbox rubeola "true"
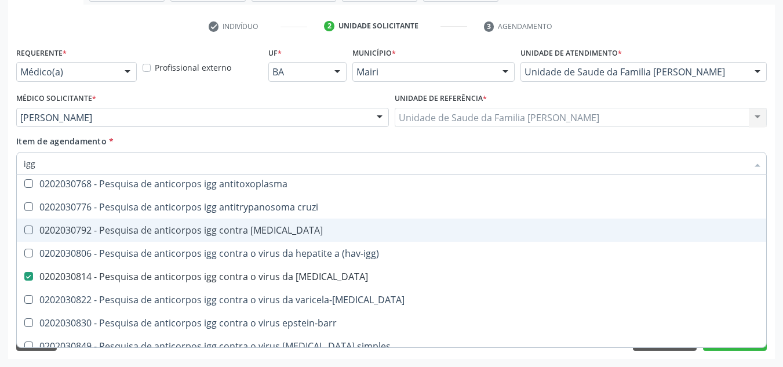
scroll to position [116, 0]
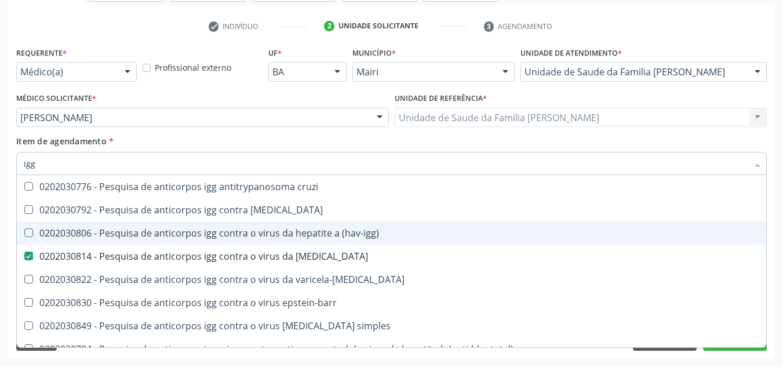
click at [288, 233] on div "0202030806 - Pesquisa de anticorpos igg contra o virus da hepatite a (hav-igg)" at bounding box center [391, 232] width 735 height 9
checkbox \(hav-igg\) "true"
type input "ig"
checkbox \(hav-igg\) "false"
checkbox rubeola "false"
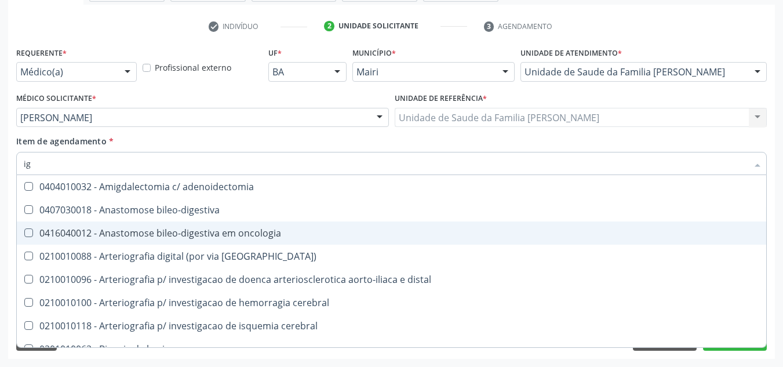
type input "i"
checkbox \(hav-igg\) "false"
checkbox rubeola "false"
checkbox anticitomegalovirus "false"
checkbox desconhecida "false"
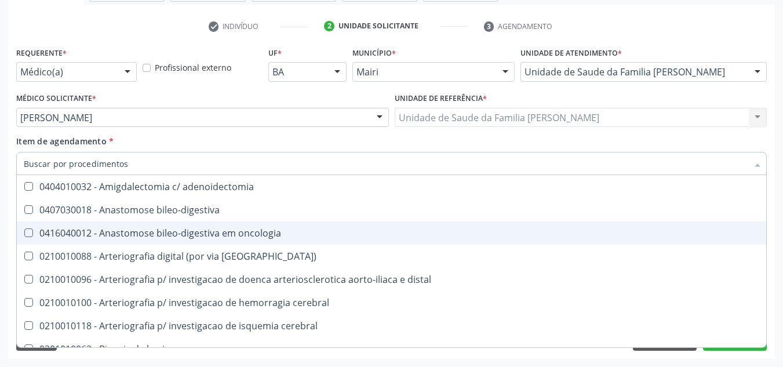
checkbox obliquas\) "true"
checkbox sifilis "false"
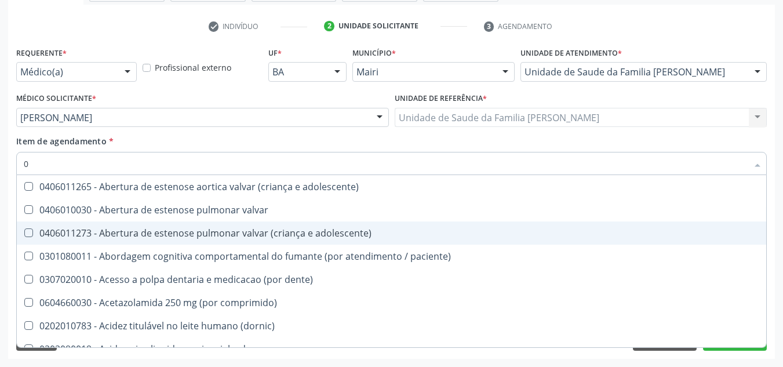
type input "02"
checkbox biotinidase "true"
checkbox urina "false"
checkbox ocular "true"
checkbox estimulo "true"
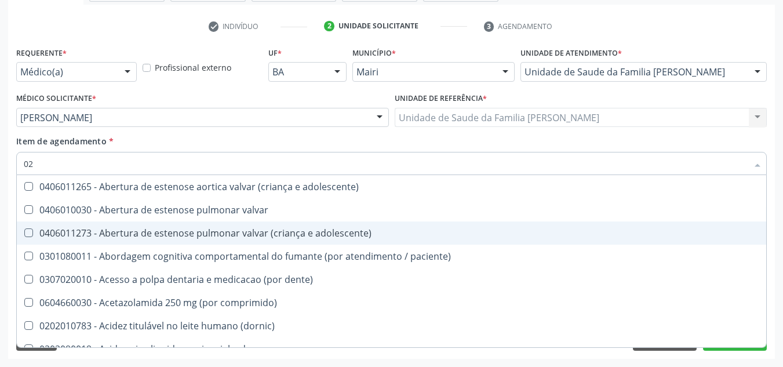
checkbox meckel "true"
checkbox osmolar "true"
checkbox tirofibana "true"
checkbox doadora\) "true"
checkbox Colpectomia "true"
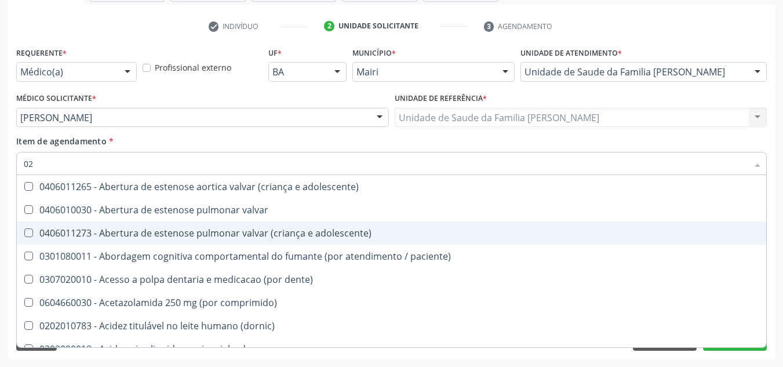
checkbox oncologia "true"
checkbox obstetrica "true"
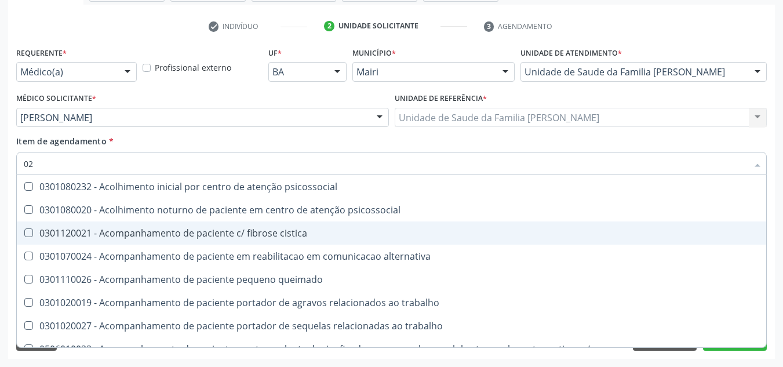
type input "020"
checkbox capsula\) "true"
checkbox urina "false"
checkbox captacao "true"
checkbox direito "true"
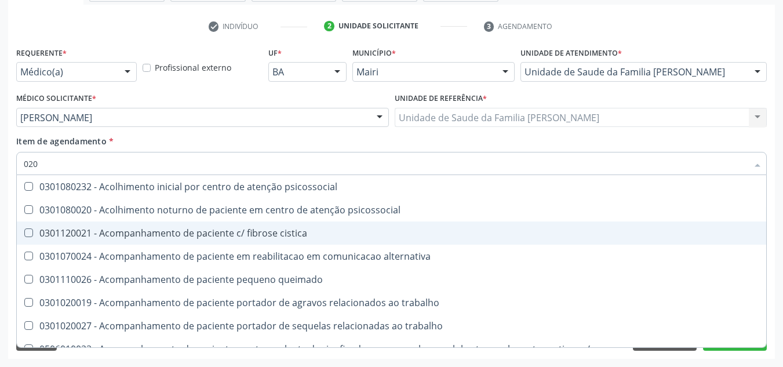
checkbox identificacao "false"
checkbox debridamento "true"
checkbox amniotico "true"
checkbox coagulacao "true"
checkbox pescoco "true"
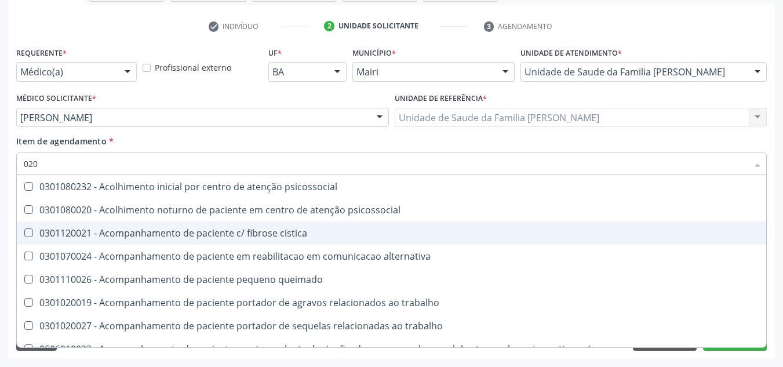
checkbox 17-hidroxicorticosteroides "true"
checkbox d "true"
checkbox metil-hipurico "true"
checkbox fracoes "false"
checkbox creatinina "false"
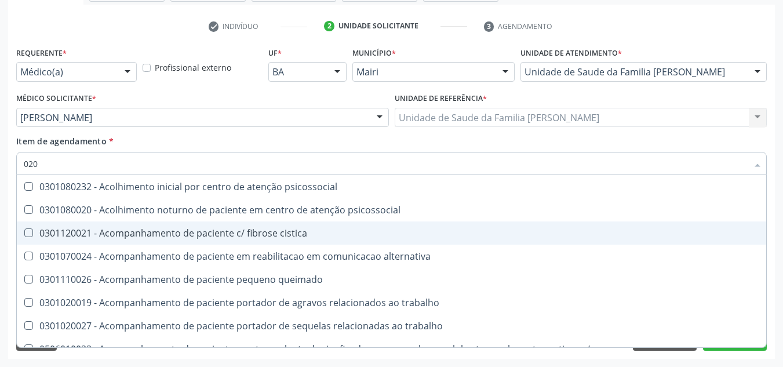
checkbox glicose "false"
checkbox glicosilada "false"
checkbox fracoes "false"
checkbox \(tgo\) "false"
checkbox \(tgp\) "false"
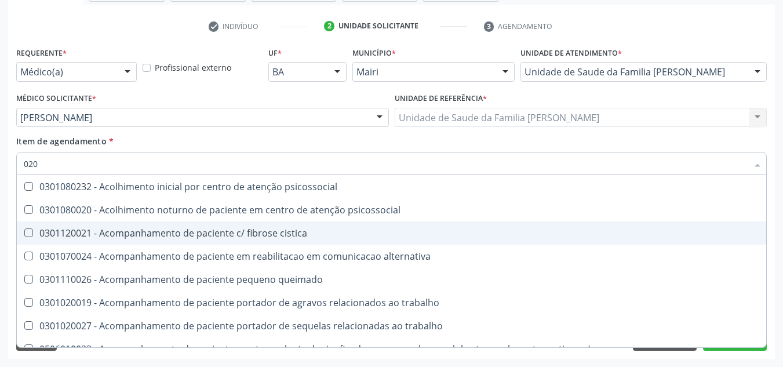
checkbox ureia "false"
checkbox Eletro-oculografia "true"
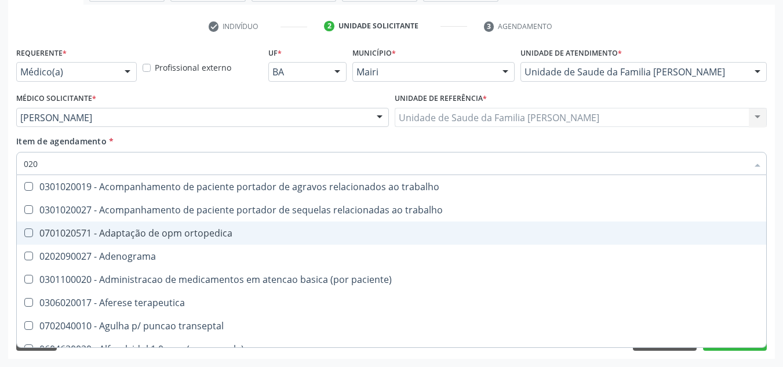
type input "0202"
checkbox capsula\) "true"
checkbox urina "false"
checkbox Ancora "true"
checkbox aspiracao "true"
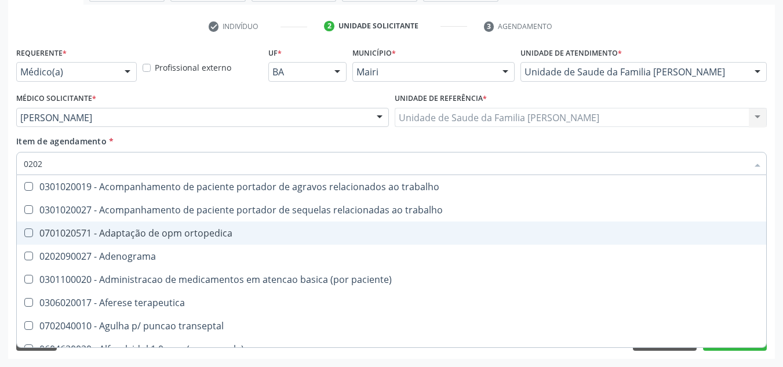
checkbox nervo "true"
checkbox laser "true"
checkbox septostomia "true"
checkbox projecoes\) "true"
checkbox estimulo "true"
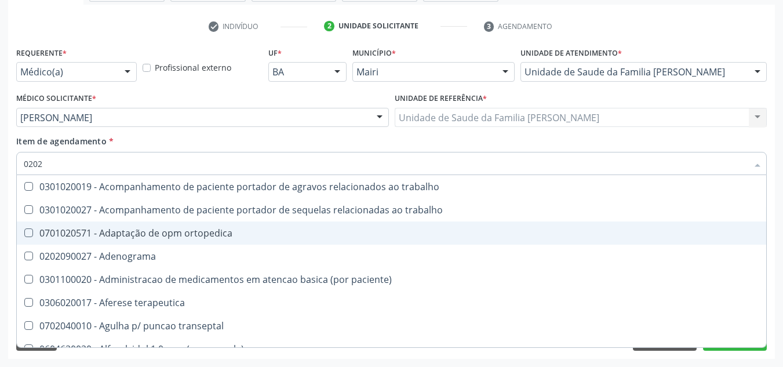
checkbox extremidades "true"
checkbox inteiro "true"
checkbox revisao "true"
checkbox identificacao "false"
checkbox dosagens\) "true"
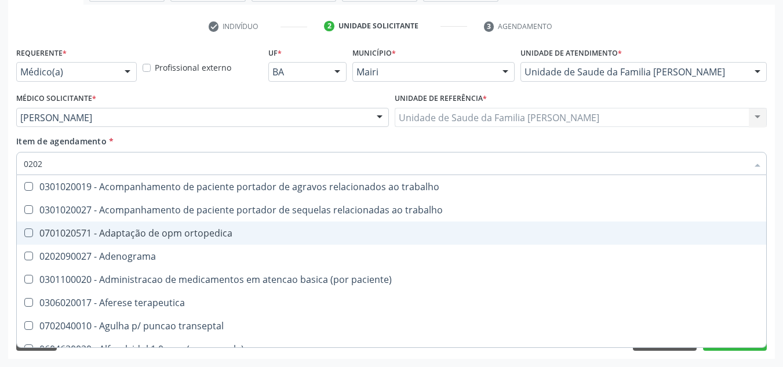
checkbox dosagens\) "true"
checkbox glomerular "true"
checkbox fracoes "false"
checkbox creatinina "false"
checkbox estrona "true"
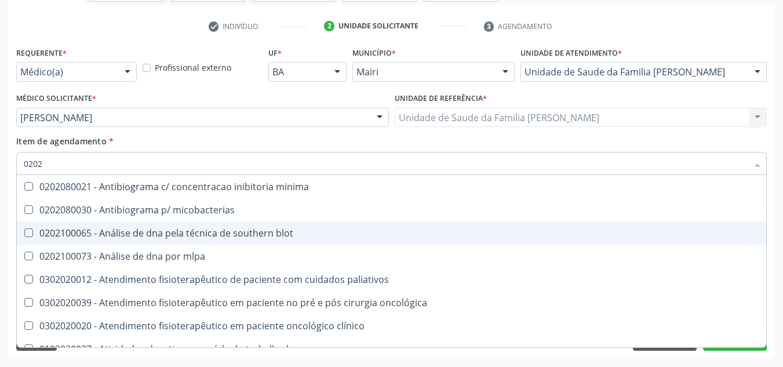
type input "02020"
checkbox liquor "true"
checkbox identificacao "false"
checkbox amilase "true"
checkbox fracoes "false"
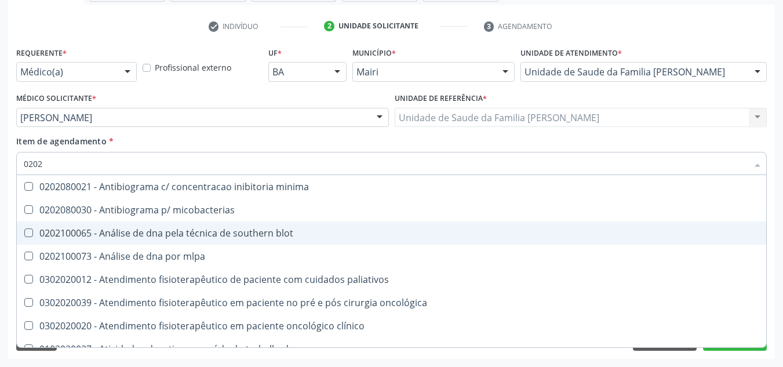
checkbox catecolaminas "true"
checkbox creatinina "false"
checkbox fenitoina "true"
checkbox esperma "true"
checkbox glicose "false"
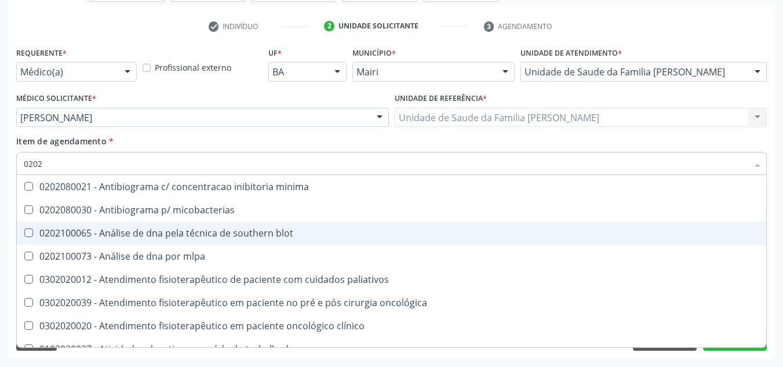
checkbox glicosilada "false"
checkbox meta-hemoglobina "true"
checkbox derrames "true"
checkbox totais "true"
checkbox fracoes "false"
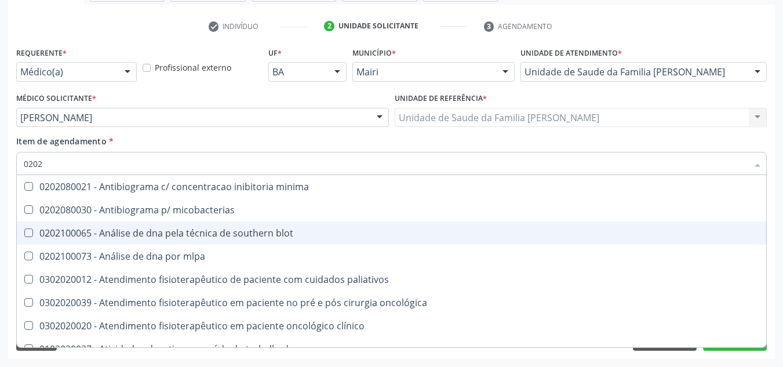
checkbox coleta\) "true"
checkbox \(tgo\) "false"
checkbox \(tgp\) "false"
checkbox ureia "false"
checkbox acilcarnitinas "true"
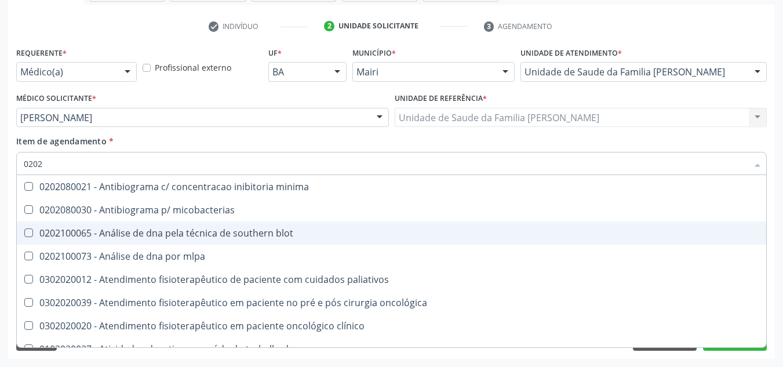
checkbox completo "false"
checkbox extracorporea "true"
checkbox trabalho "true"
checkbox urina "true"
checkbox \(hav-igg\) "false"
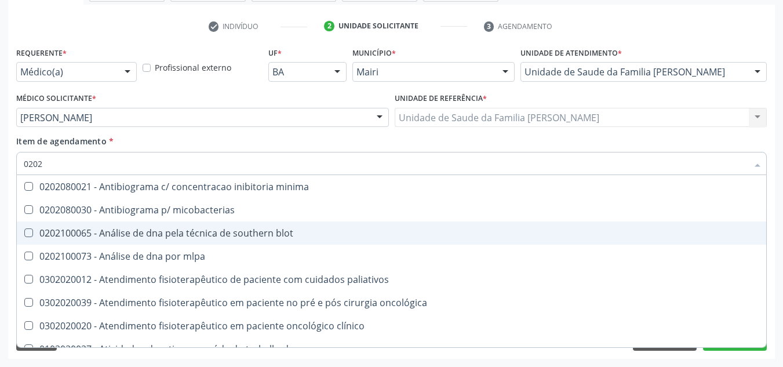
checkbox rubeola "false"
checkbox anticitomegalovirus "false"
checkbox corionica "true"
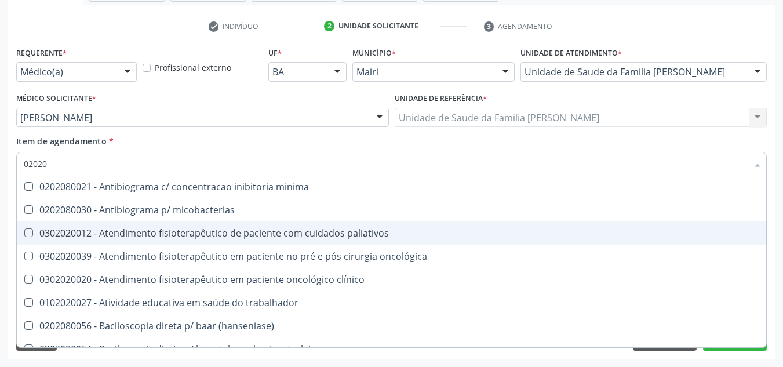
type input "020203"
checkbox urina "false"
checkbox identificacao "false"
checkbox molecular "true"
checkbox ciclico "true"
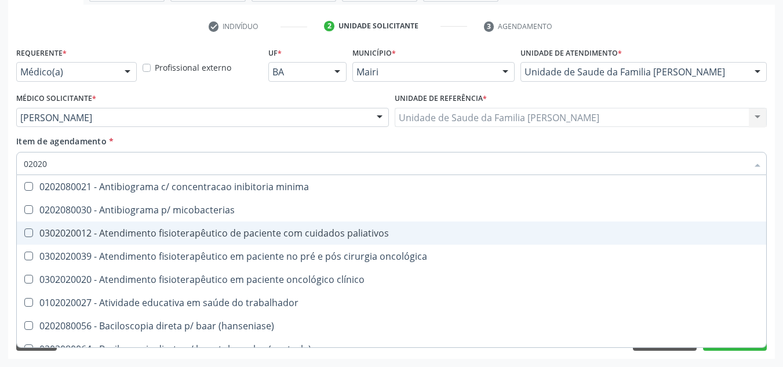
checkbox androstenediona "true"
checkbox \(psa\) "true"
checkbox fracoes "false"
checkbox c4 "true"
checkbox creatinina "false"
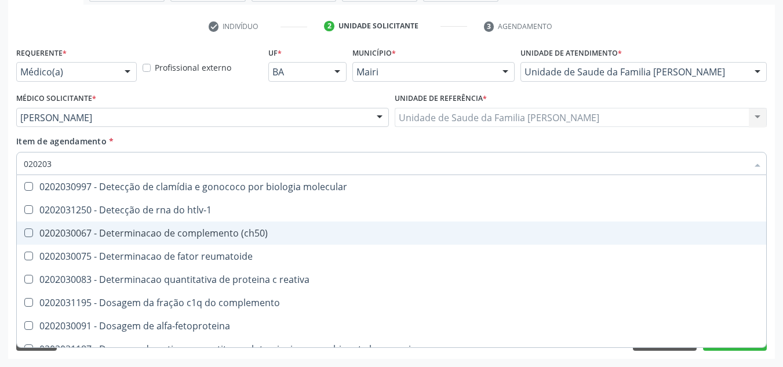
type input "0202030"
checkbox completo "false"
checkbox antiplasmodios "true"
checkbox antitireoglobulina "true"
checkbox \(anti-hcv\) "true"
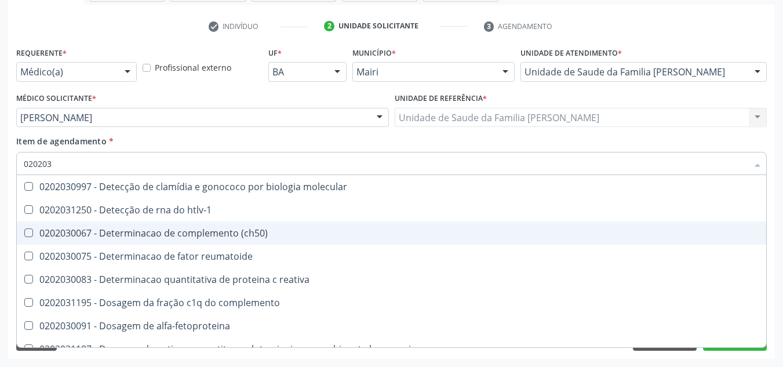
checkbox \(hav-igg\) "false"
checkbox rubeola "false"
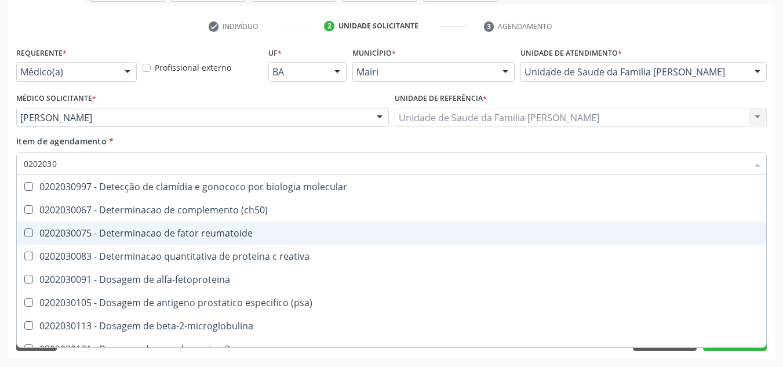
type input "020203"
checkbox antiadenovirus "true"
checkbox \(hav-igg\) "false"
checkbox rubeola "false"
checkbox anticitomegalovirus "false"
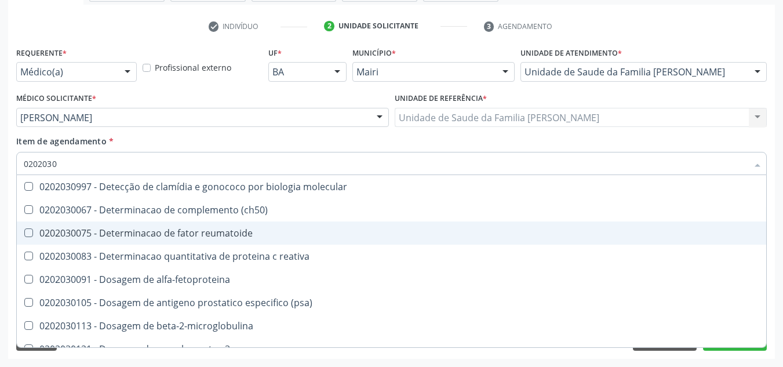
checkbox \(hbsag\) "true"
checkbox \(hbeag\) "true"
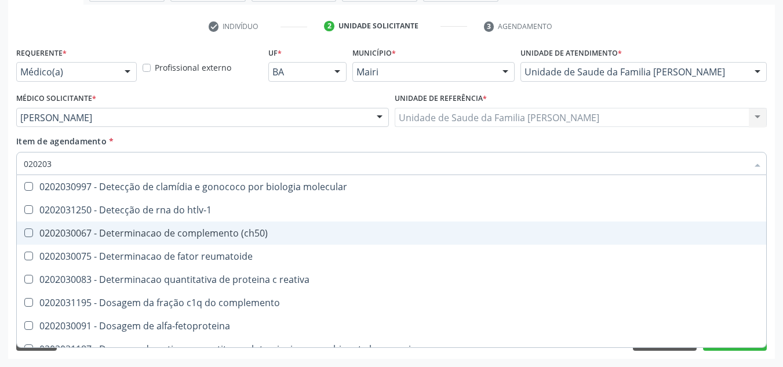
type input "0202030"
checkbox completo "false"
checkbox antiplasmodios "true"
checkbox antitireoglobulina "true"
checkbox \(anti-hcv\) "true"
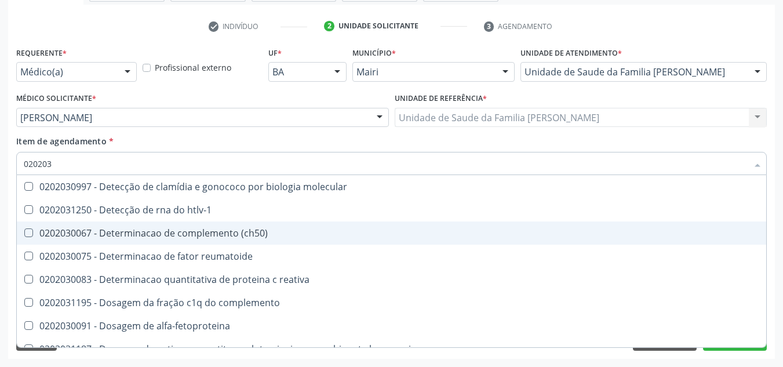
checkbox \(hav-igg\) "false"
checkbox rubeola "false"
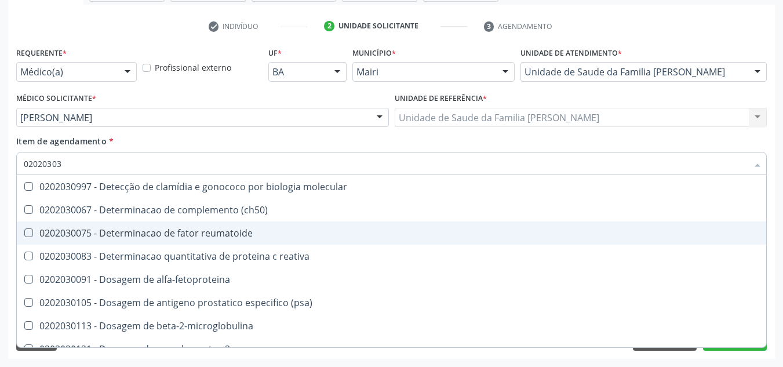
scroll to position [60, 0]
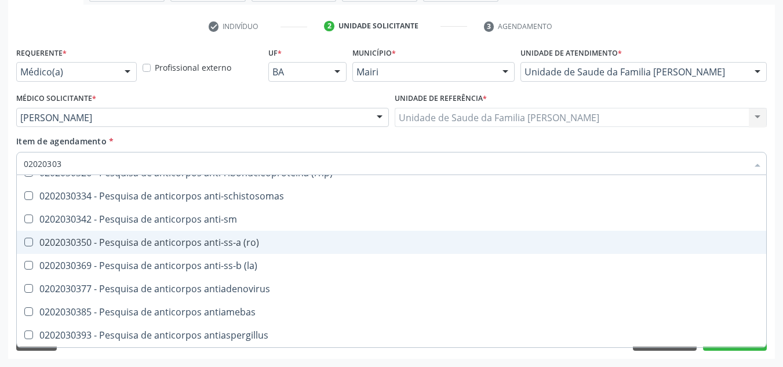
type input "020203030"
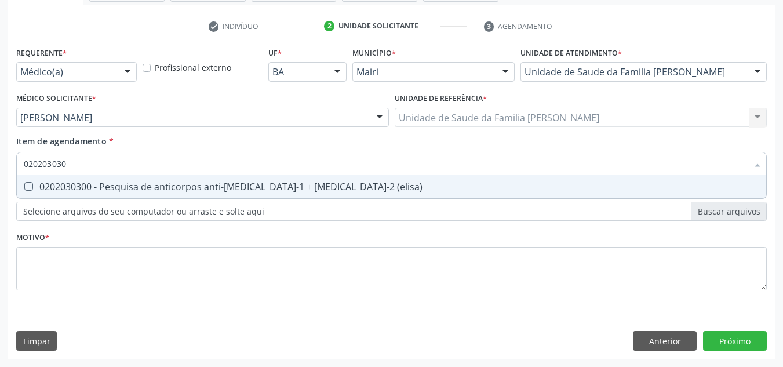
click at [294, 195] on span "0202030300 - Pesquisa de anticorpos anti-[MEDICAL_DATA]-1 + [MEDICAL_DATA]-2 (e…" at bounding box center [391, 186] width 749 height 23
checkbox \(elisa\) "true"
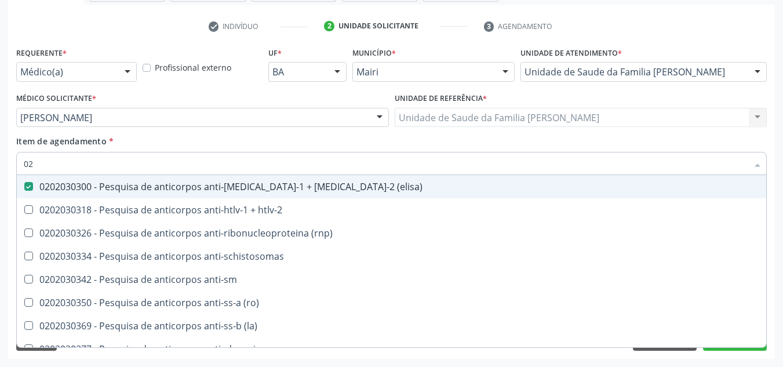
type input "0"
checkbox \(elisa\) "false"
checkbox anti-schistosomas "false"
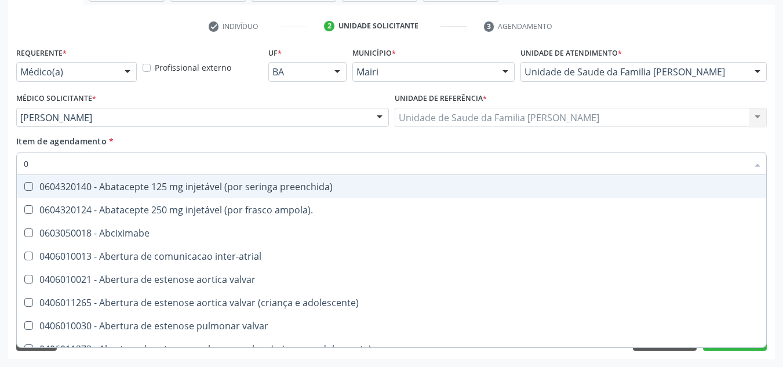
type input "02"
checkbox biotinidase "true"
checkbox urina "false"
checkbox ocular "true"
checkbox estimulo "true"
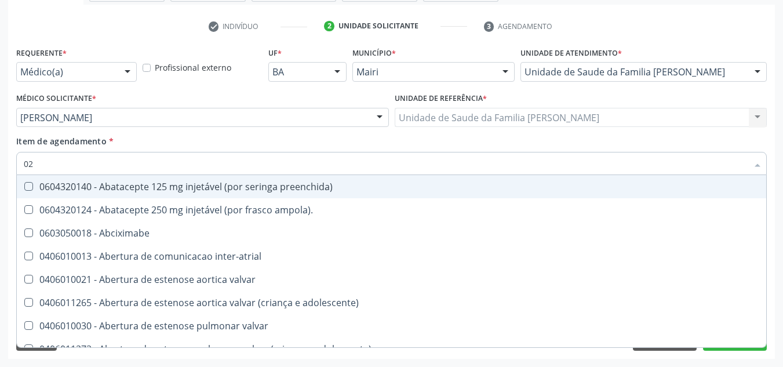
checkbox meckel "true"
checkbox osmolar "true"
checkbox tirofibana "true"
checkbox doadora\) "true"
checkbox Colpectomia "true"
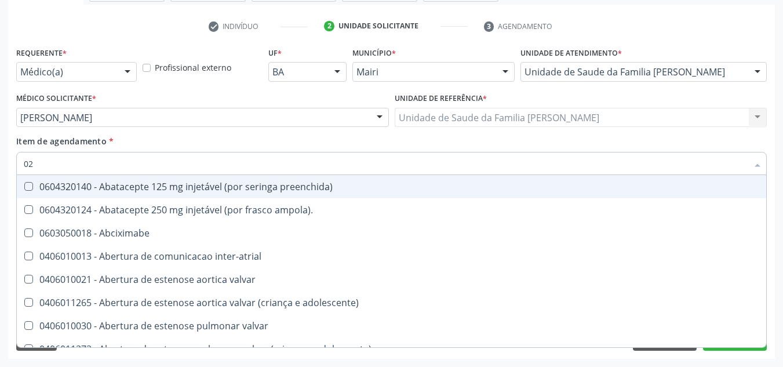
checkbox oncologia "true"
checkbox obstetrica "true"
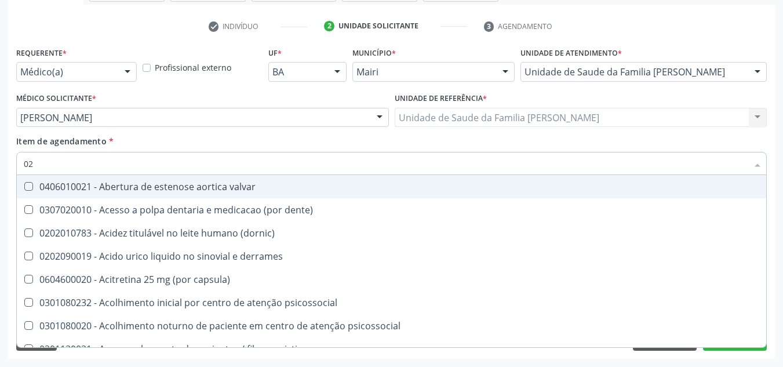
type input "020"
checkbox capsula\) "true"
checkbox urina "false"
checkbox captacao "true"
checkbox direito "true"
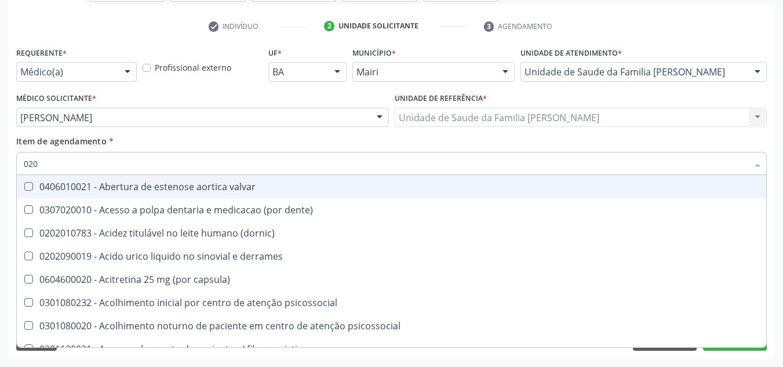
checkbox identificacao "false"
checkbox debridamento "true"
checkbox amniotico "true"
checkbox coagulacao "true"
checkbox pescoco "true"
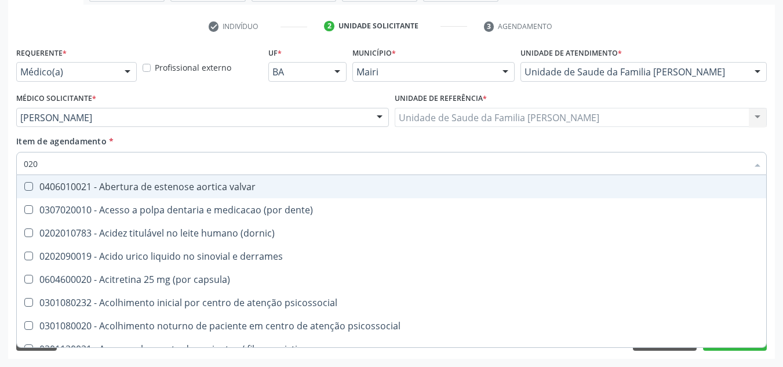
checkbox 17-hidroxicorticosteroides "true"
checkbox d "true"
checkbox metil-hipurico "true"
checkbox fracoes "false"
checkbox creatinina "false"
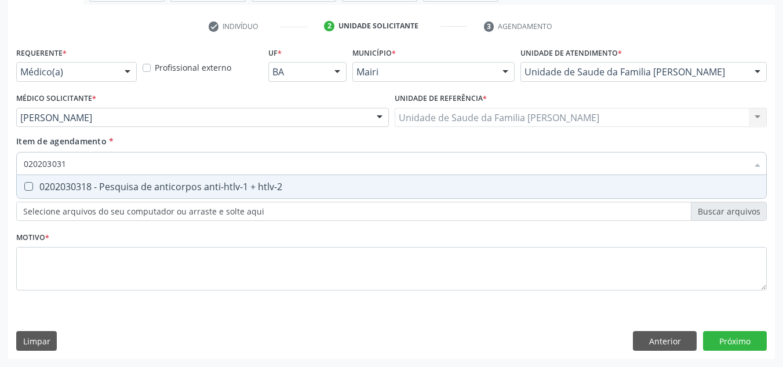
click at [294, 195] on span "0202030318 - Pesquisa de anticorpos anti-htlv-1 + htlv-2" at bounding box center [391, 186] width 749 height 23
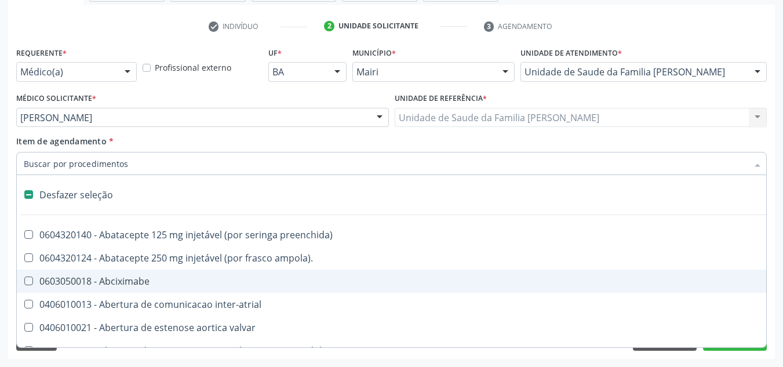
click at [772, 312] on div "Requerente * Médico(a) Médico(a) Enfermeiro(a) Paciente Nenhum resultado encont…" at bounding box center [391, 201] width 766 height 315
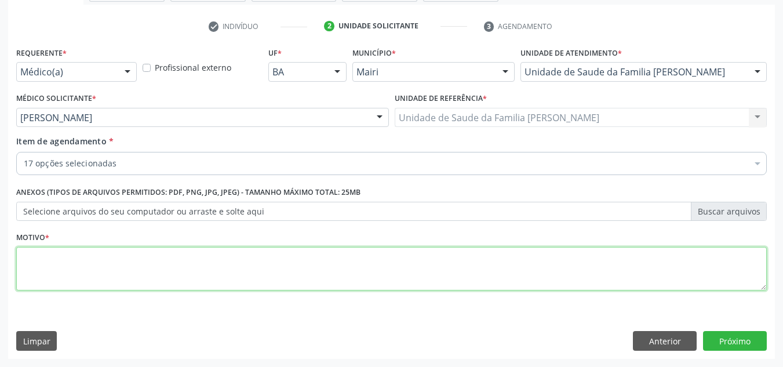
click at [25, 262] on textarea at bounding box center [391, 269] width 750 height 44
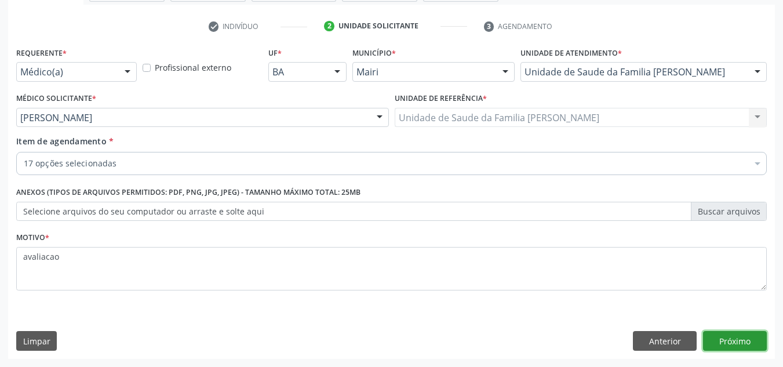
click at [737, 339] on button "Próximo" at bounding box center [735, 341] width 64 height 20
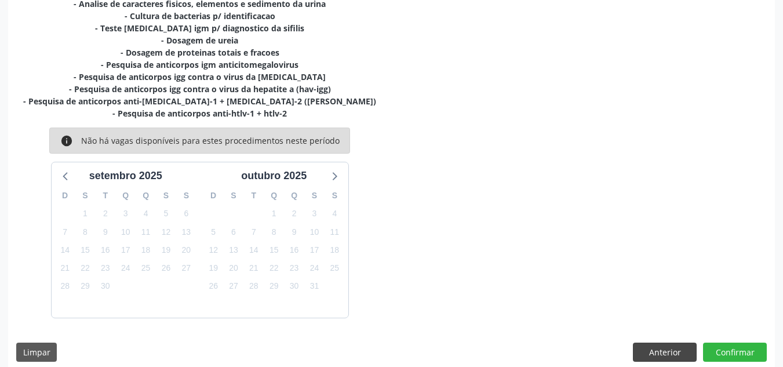
scroll to position [366, 0]
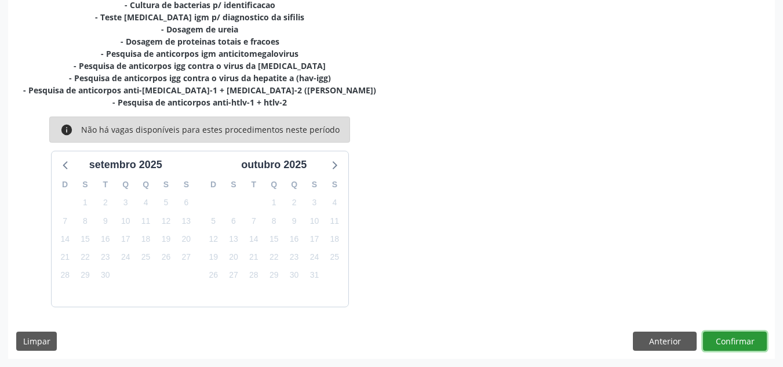
click at [748, 340] on button "Confirmar" at bounding box center [735, 341] width 64 height 20
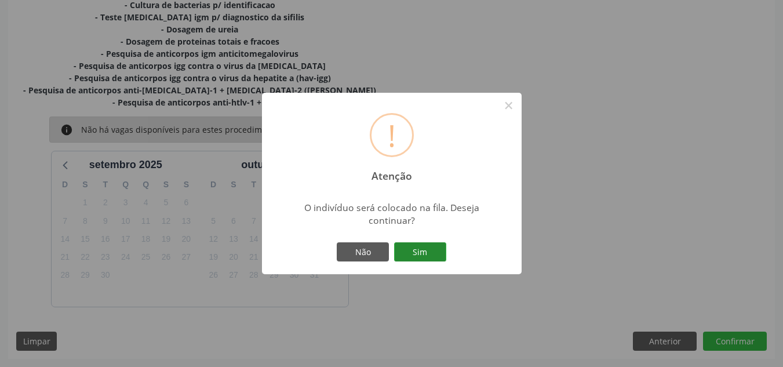
click at [423, 254] on button "Sim" at bounding box center [420, 252] width 52 height 20
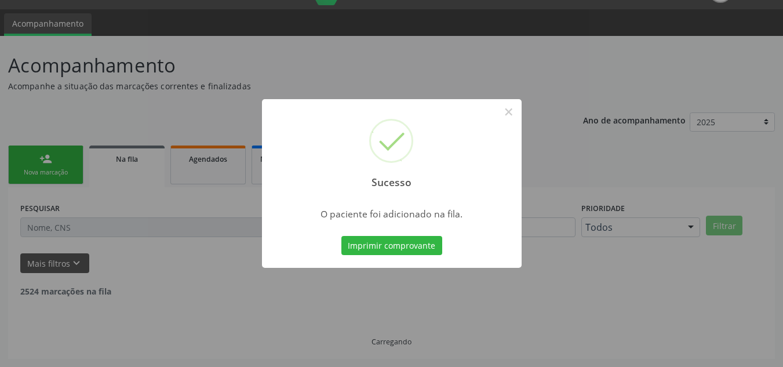
scroll to position [16, 0]
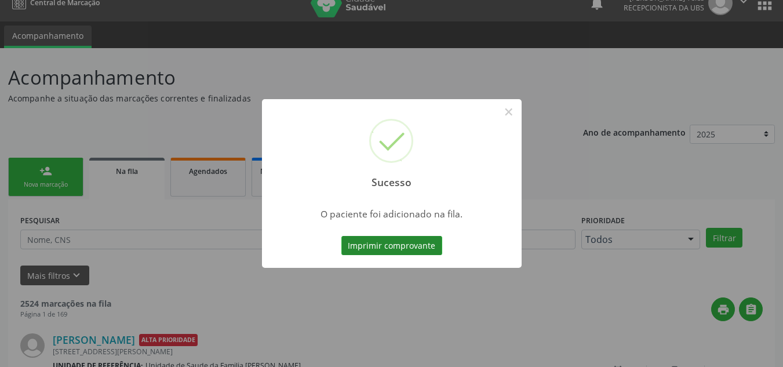
click at [422, 244] on button "Imprimir comprovante" at bounding box center [391, 246] width 101 height 20
